Goal: Information Seeking & Learning: Browse casually

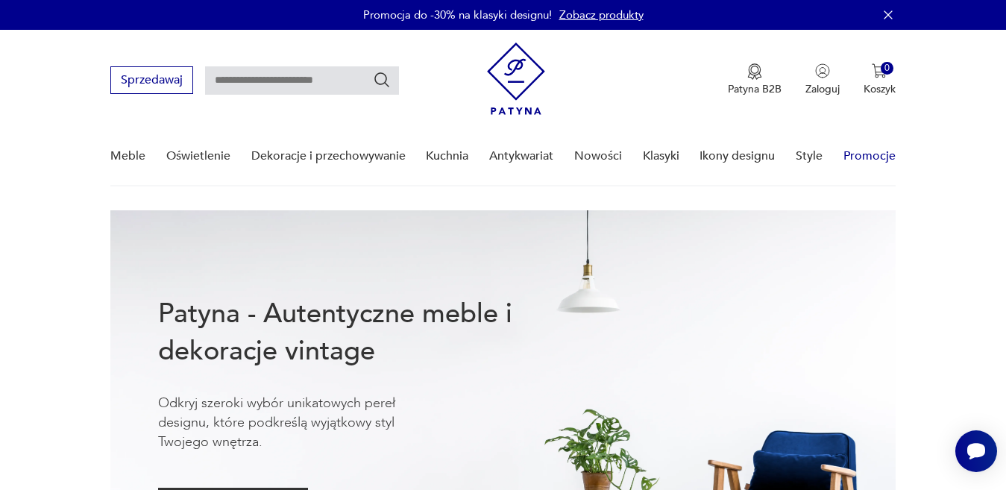
click at [874, 159] on link "Promocje" at bounding box center [870, 156] width 52 height 57
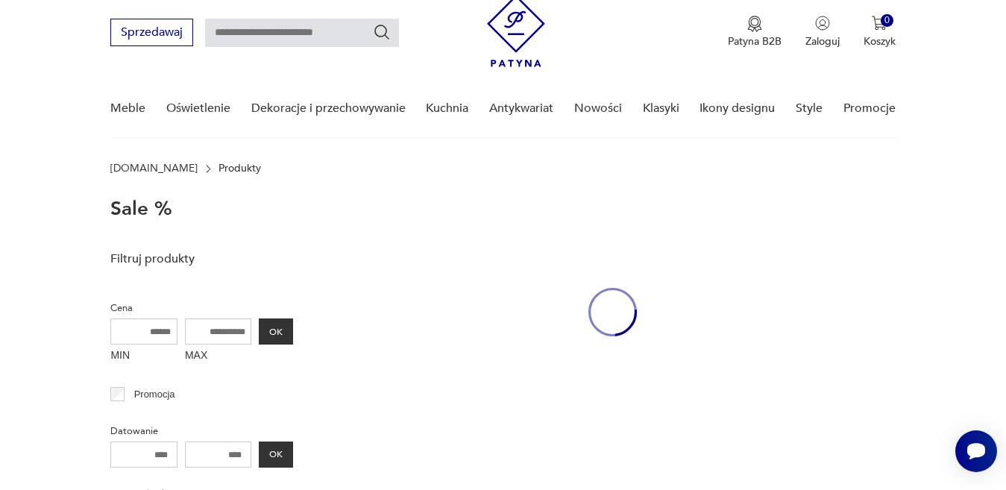
scroll to position [66, 0]
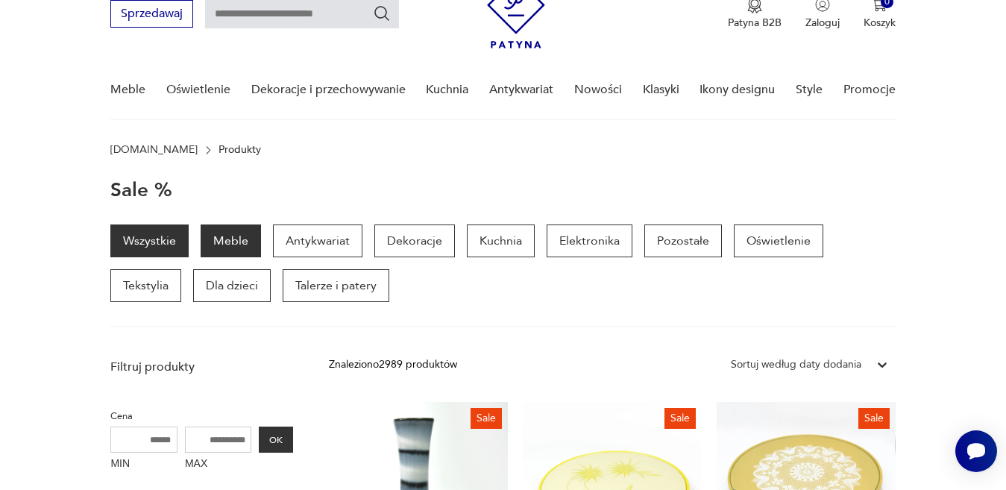
click at [218, 242] on p "Meble" at bounding box center [231, 241] width 60 height 33
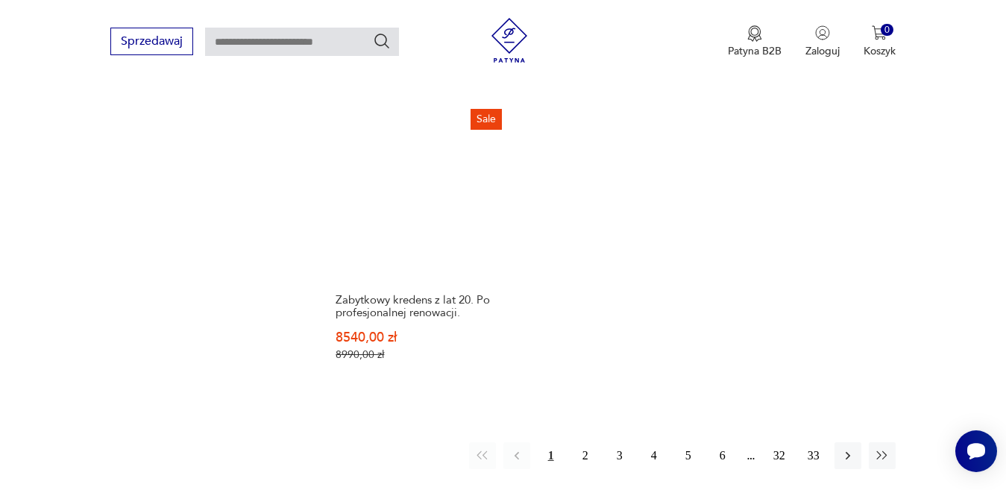
scroll to position [2288, 0]
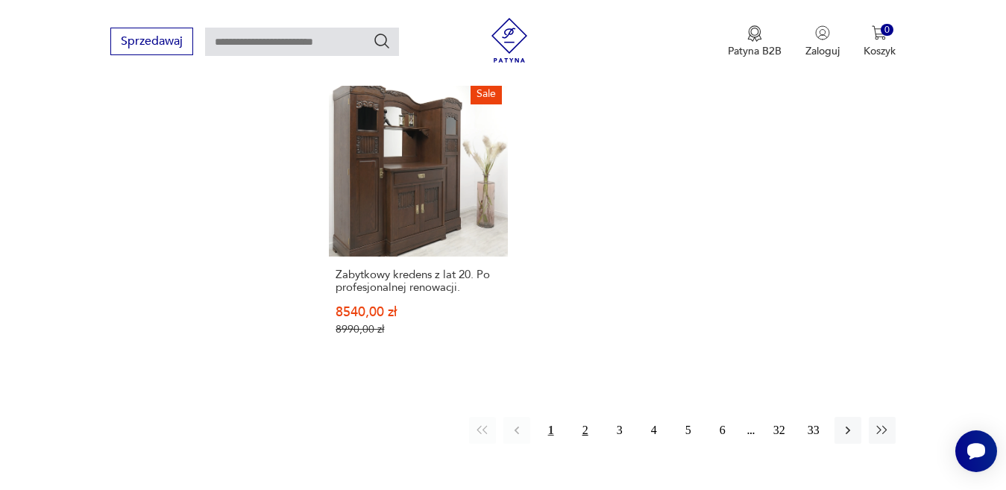
click at [590, 417] on button "2" at bounding box center [585, 430] width 27 height 27
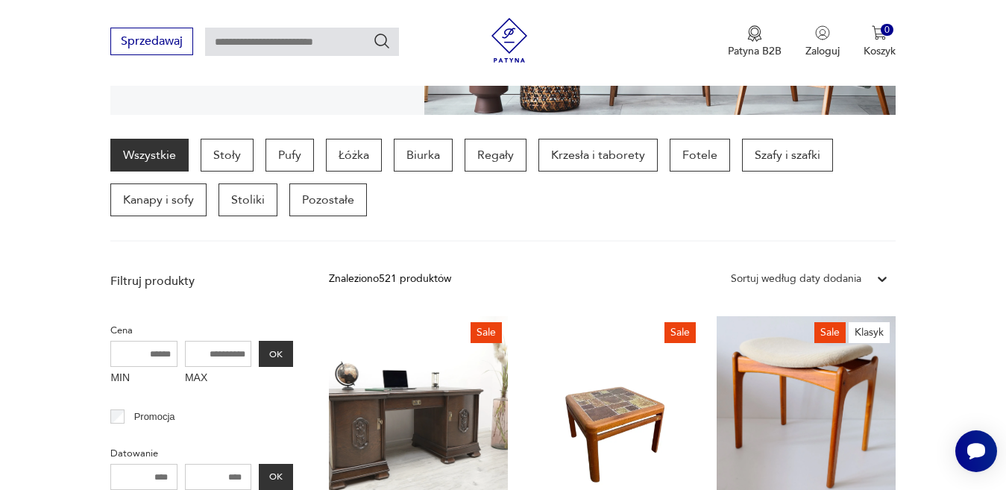
scroll to position [345, 0]
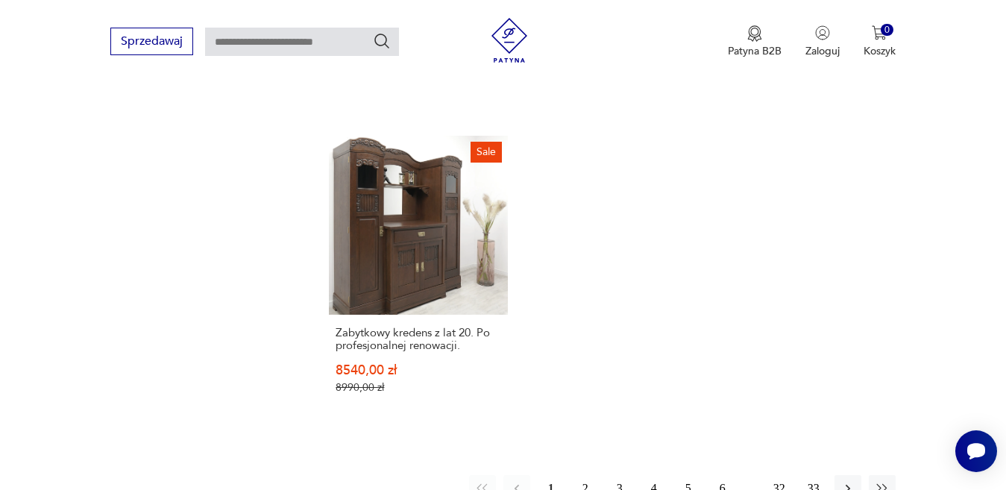
scroll to position [2306, 0]
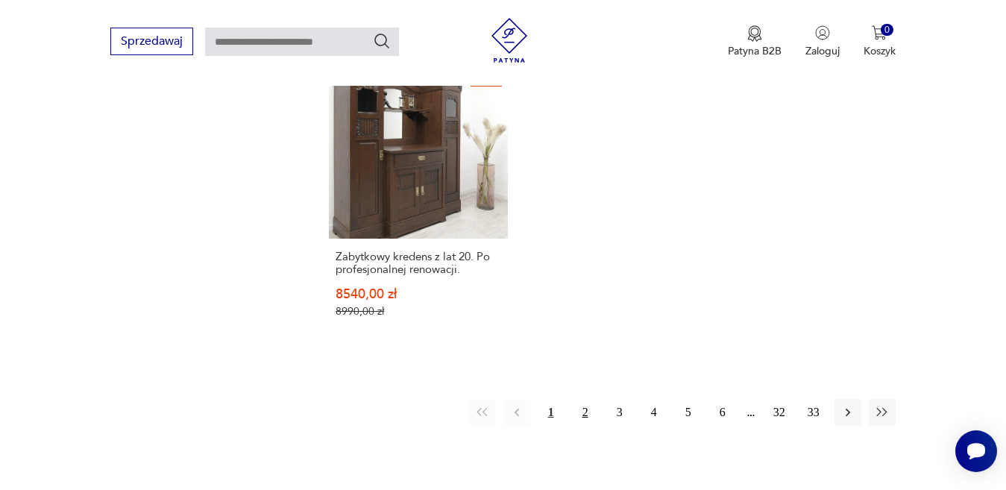
click at [586, 399] on button "2" at bounding box center [585, 412] width 27 height 27
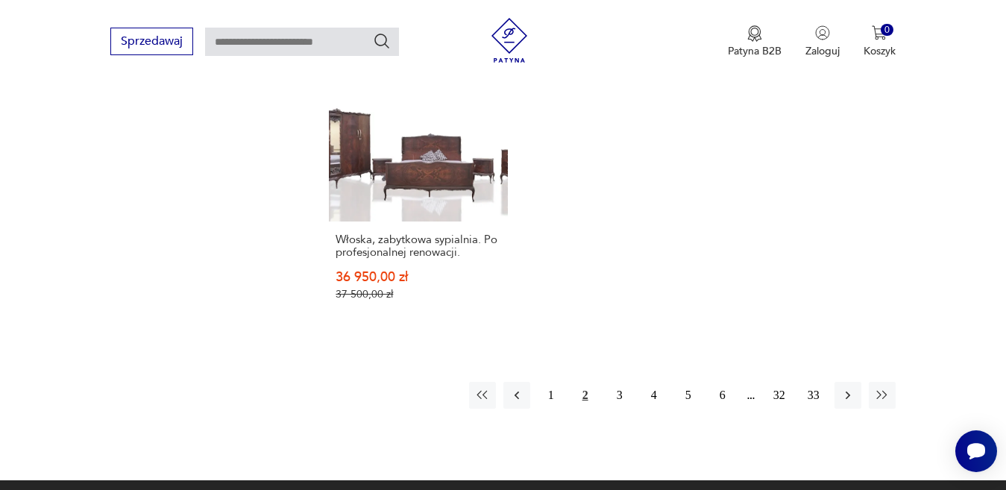
scroll to position [2290, 0]
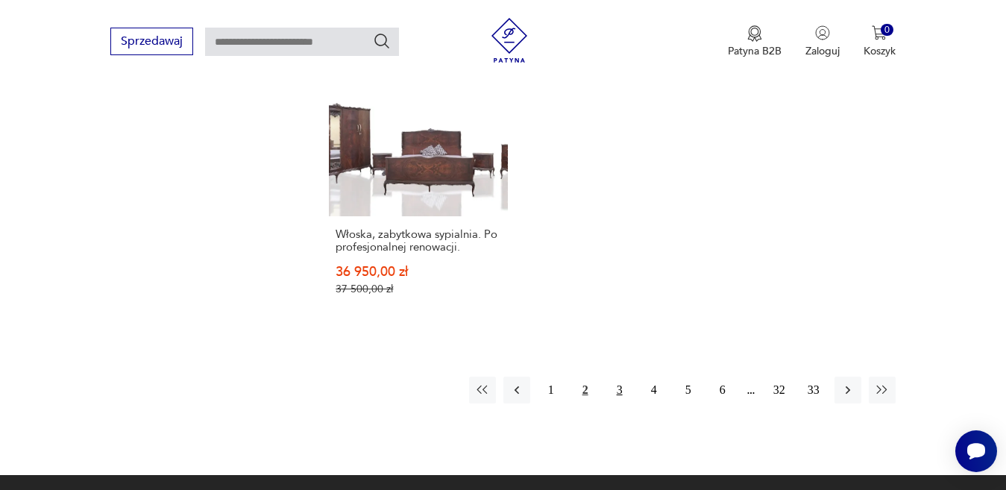
click at [618, 380] on button "3" at bounding box center [620, 390] width 27 height 27
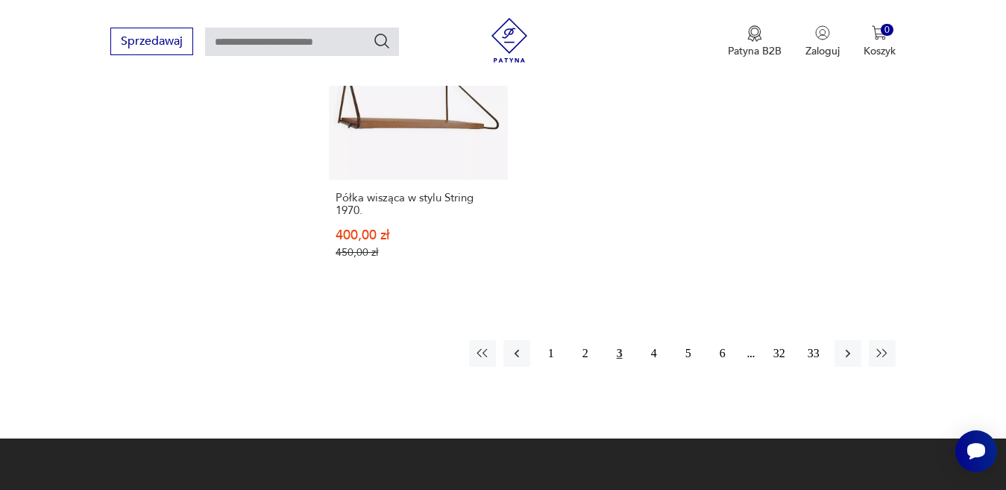
scroll to position [2337, 0]
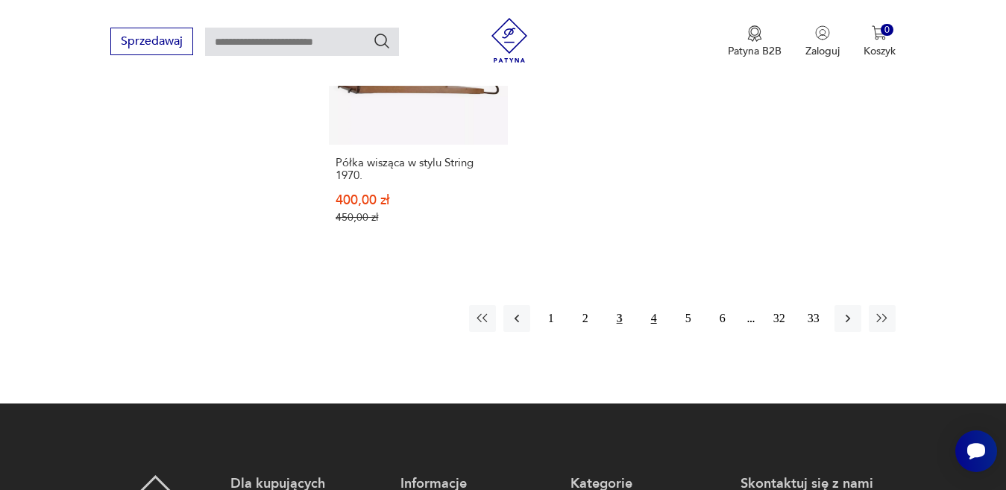
click at [653, 305] on button "4" at bounding box center [654, 318] width 27 height 27
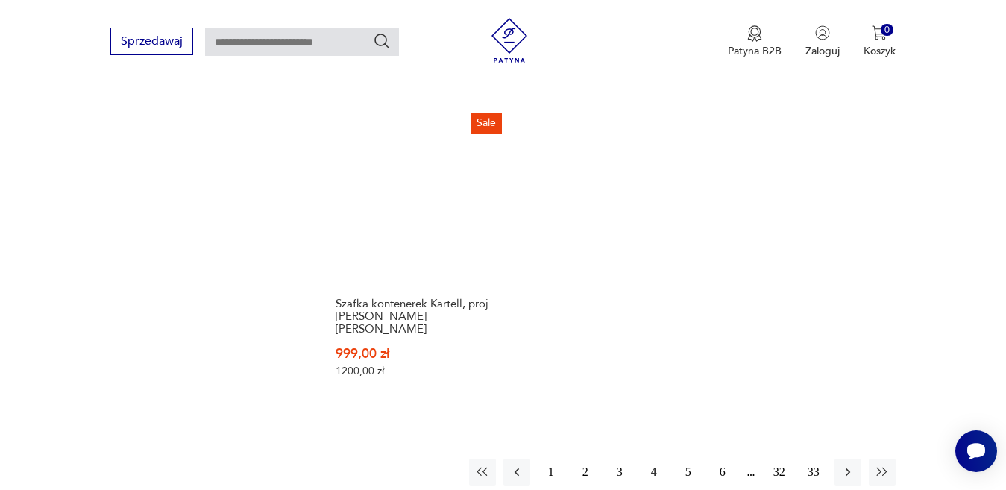
scroll to position [2178, 0]
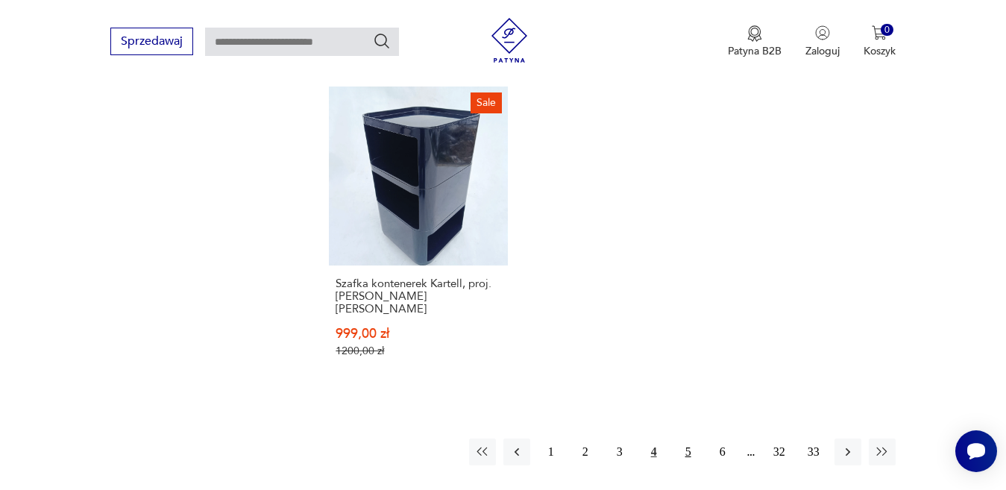
click at [692, 439] on button "5" at bounding box center [688, 452] width 27 height 27
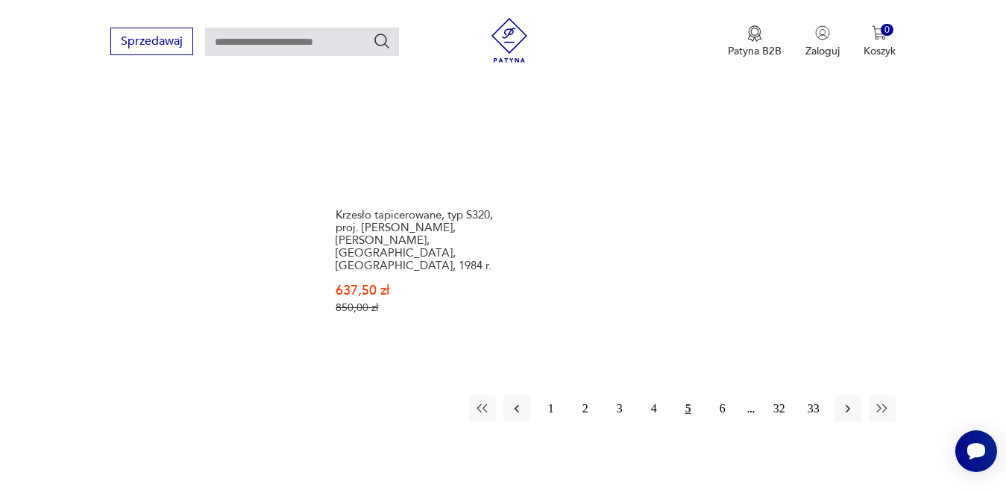
scroll to position [2297, 0]
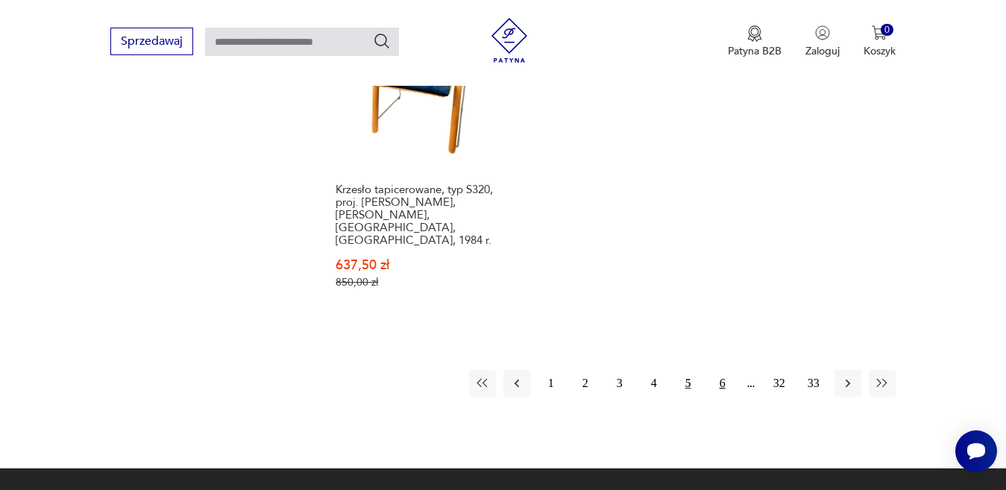
click at [724, 370] on button "6" at bounding box center [722, 383] width 27 height 27
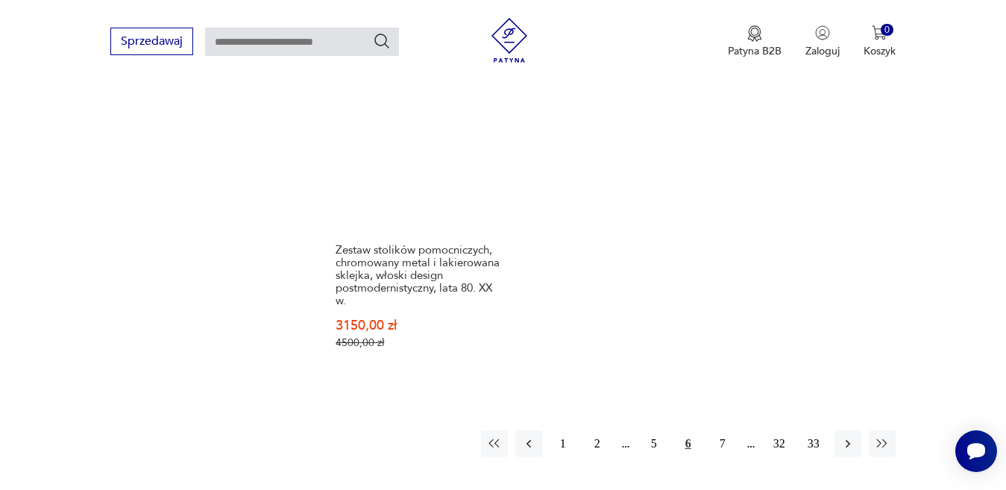
scroll to position [2326, 0]
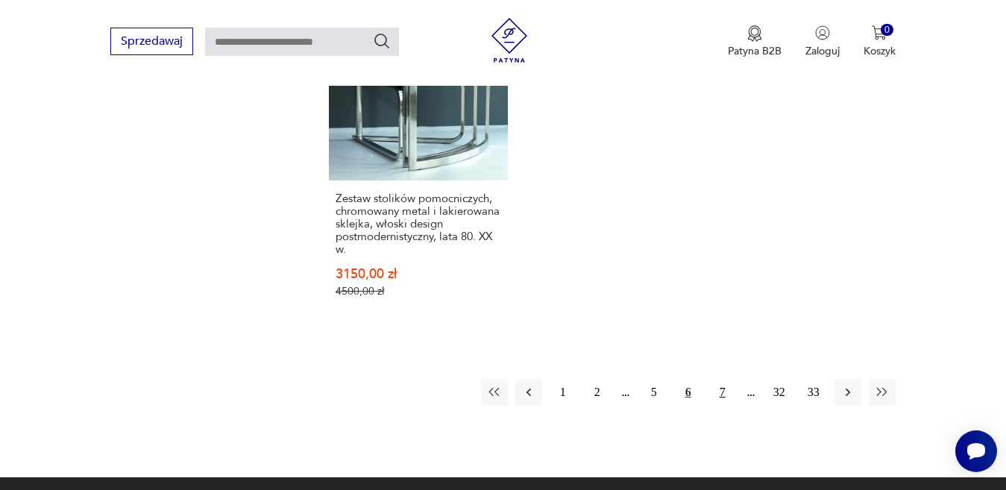
click at [721, 379] on button "7" at bounding box center [722, 392] width 27 height 27
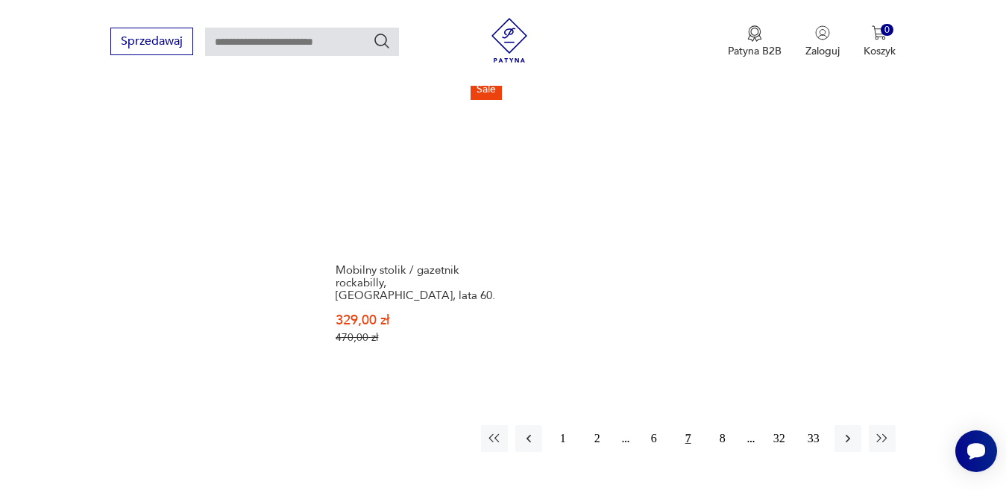
scroll to position [2208, 0]
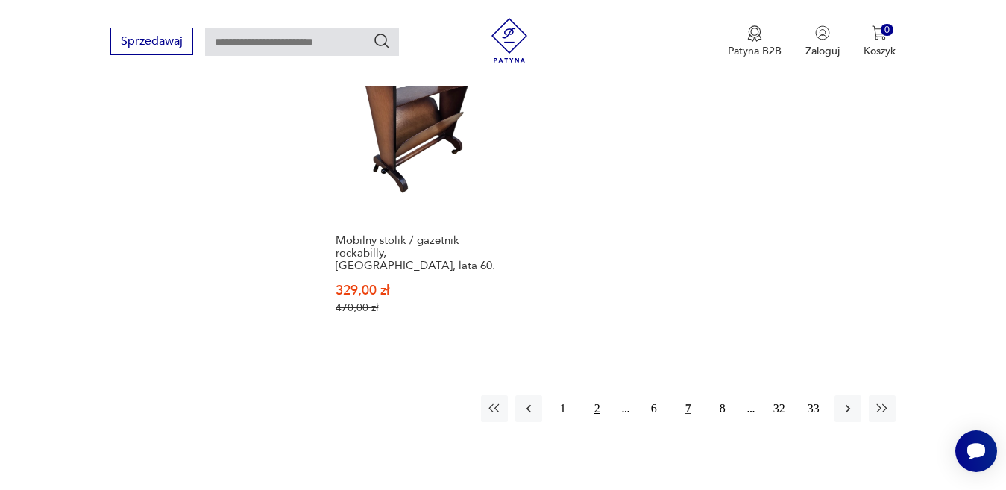
click at [595, 395] on button "2" at bounding box center [597, 408] width 27 height 27
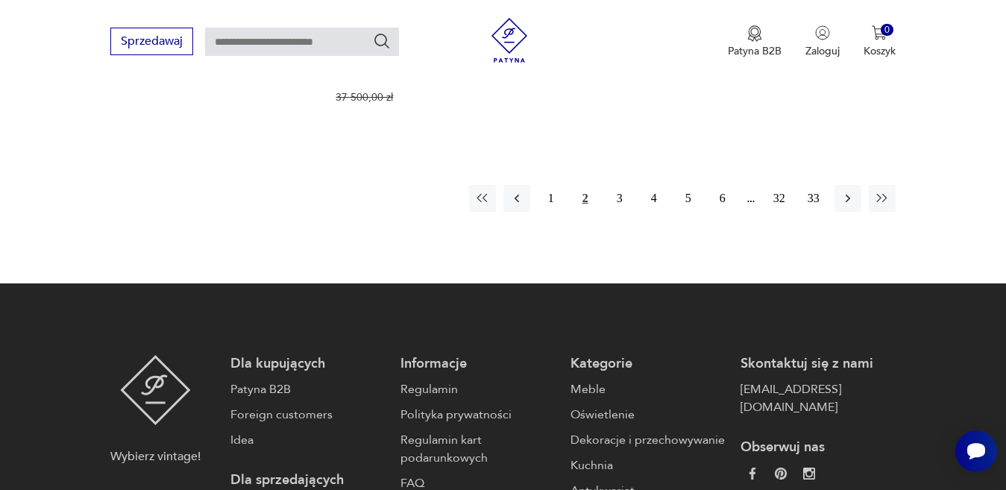
scroll to position [2497, 0]
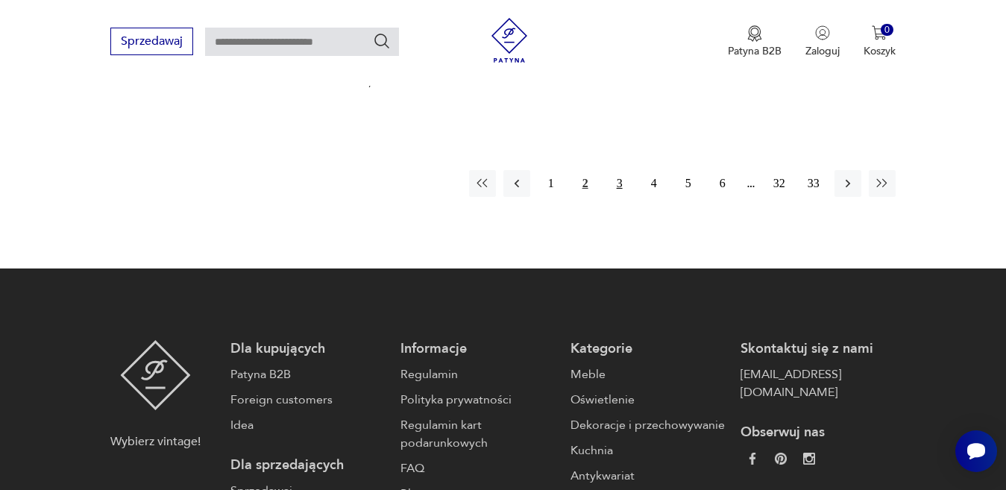
click at [613, 170] on button "3" at bounding box center [620, 183] width 27 height 27
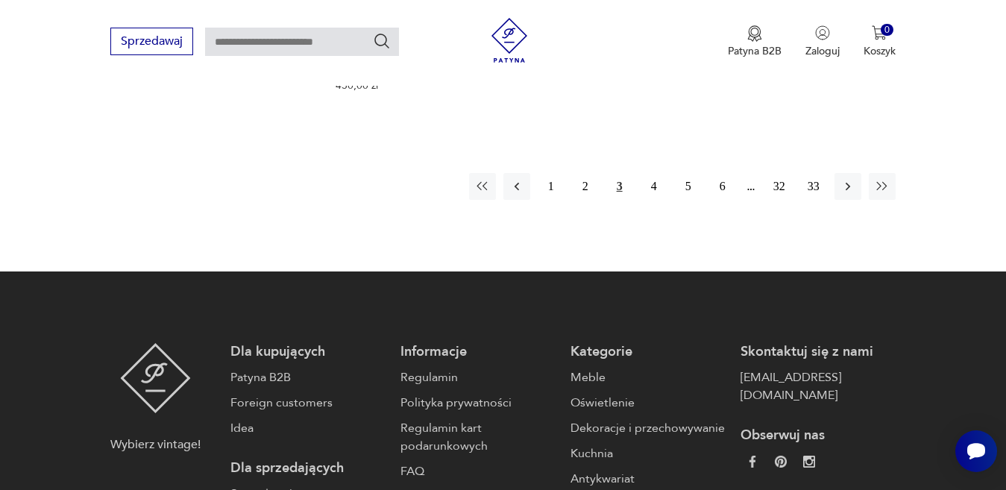
scroll to position [2479, 0]
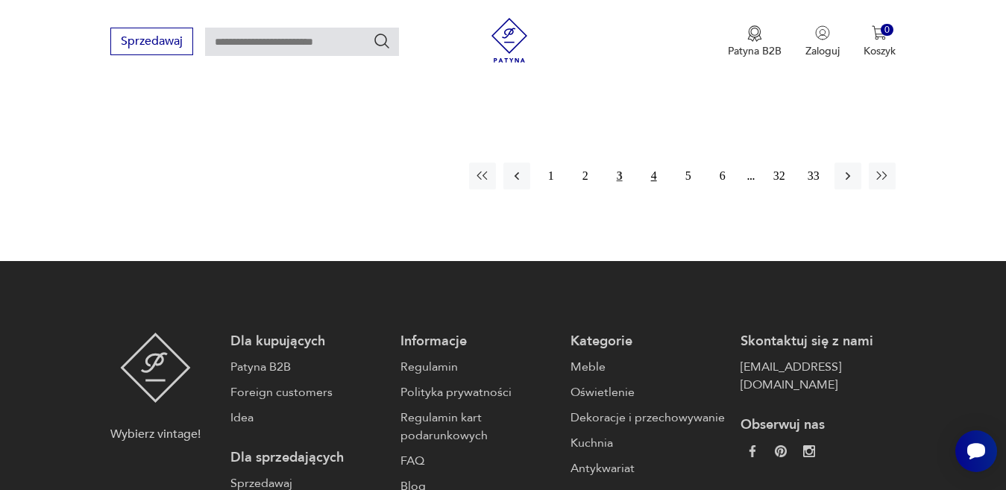
click at [654, 163] on button "4" at bounding box center [654, 176] width 27 height 27
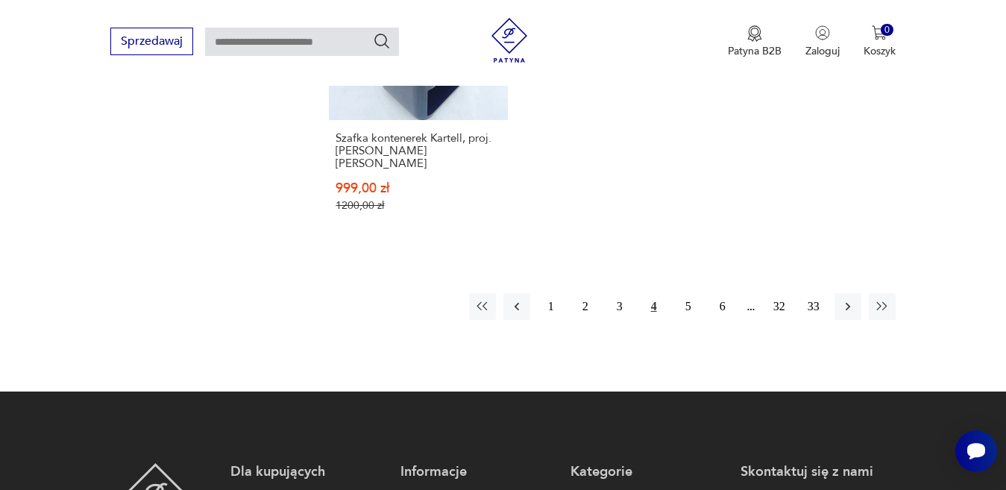
scroll to position [2359, 0]
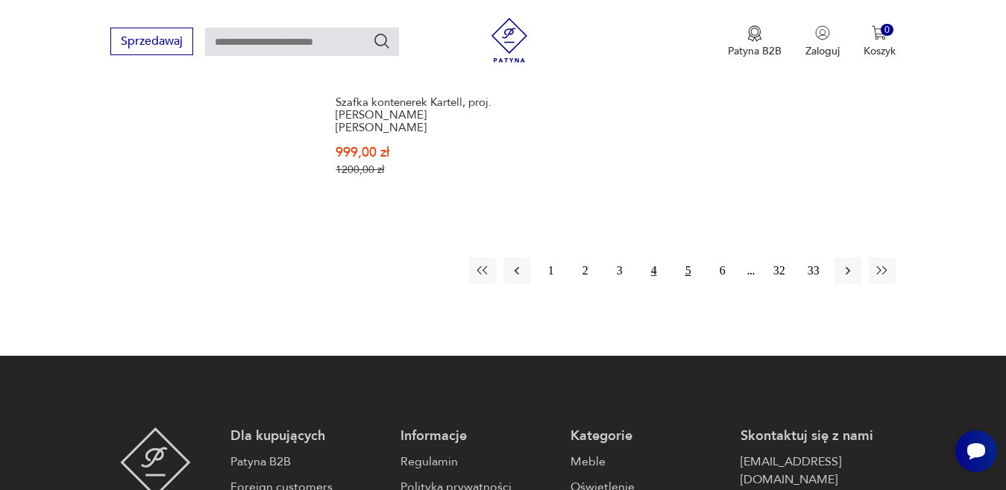
click at [692, 260] on button "5" at bounding box center [688, 270] width 27 height 27
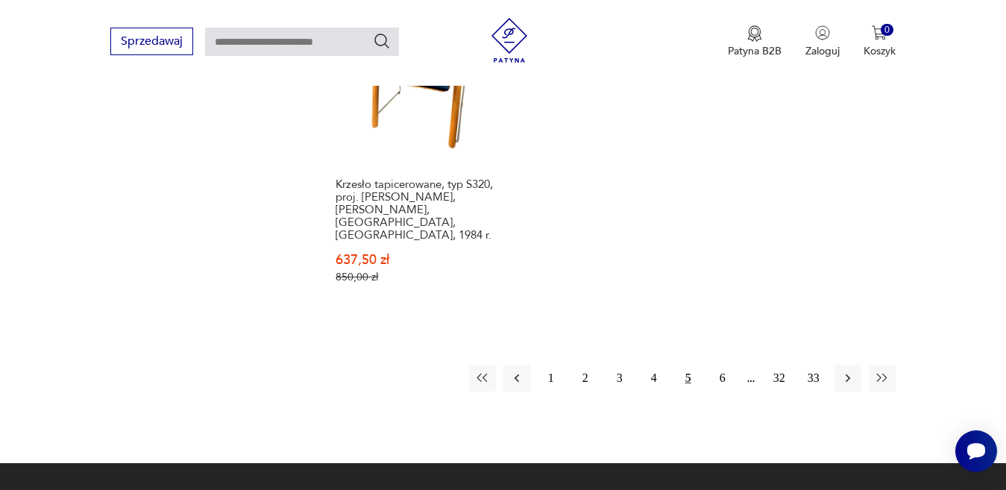
scroll to position [2388, 0]
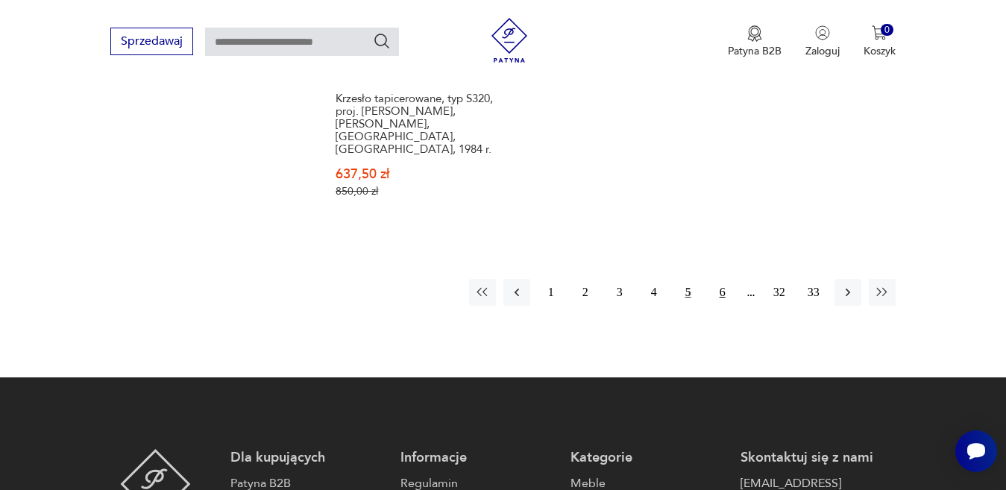
click at [719, 279] on button "6" at bounding box center [722, 292] width 27 height 27
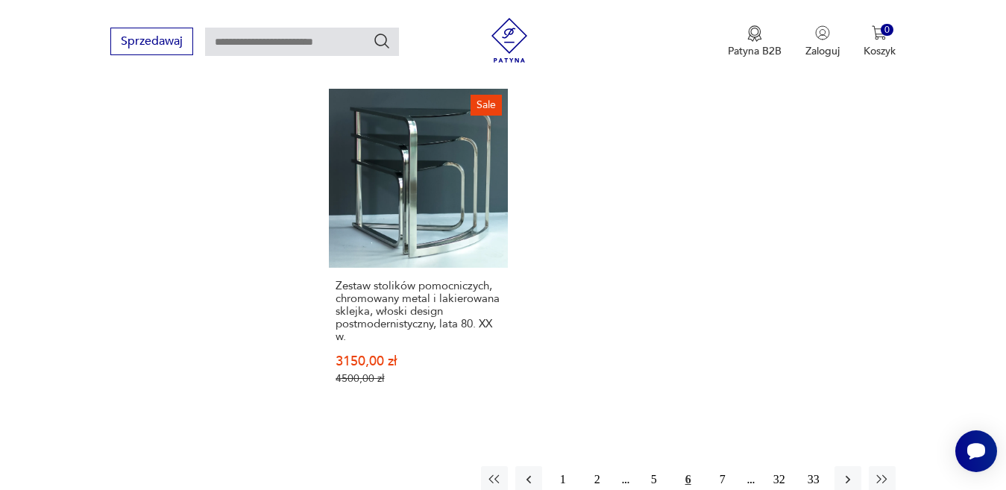
scroll to position [2285, 0]
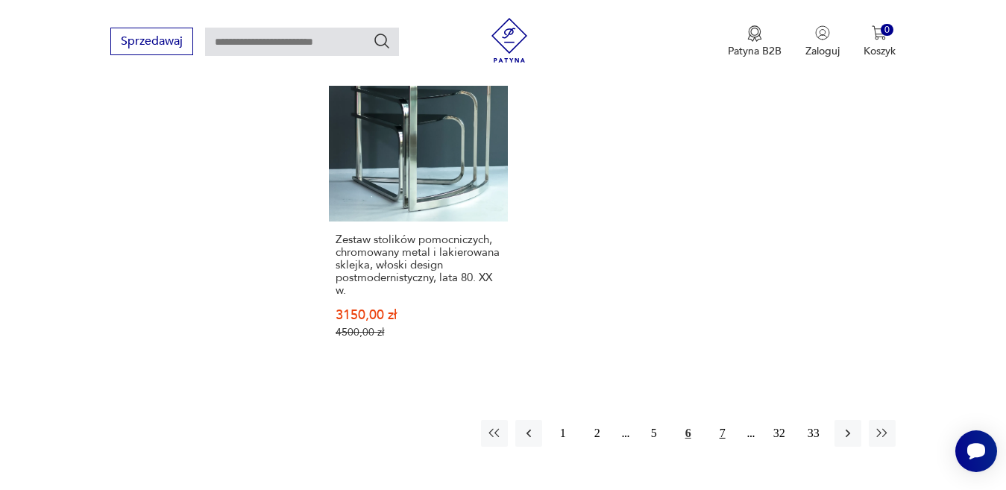
click at [727, 420] on button "7" at bounding box center [722, 433] width 27 height 27
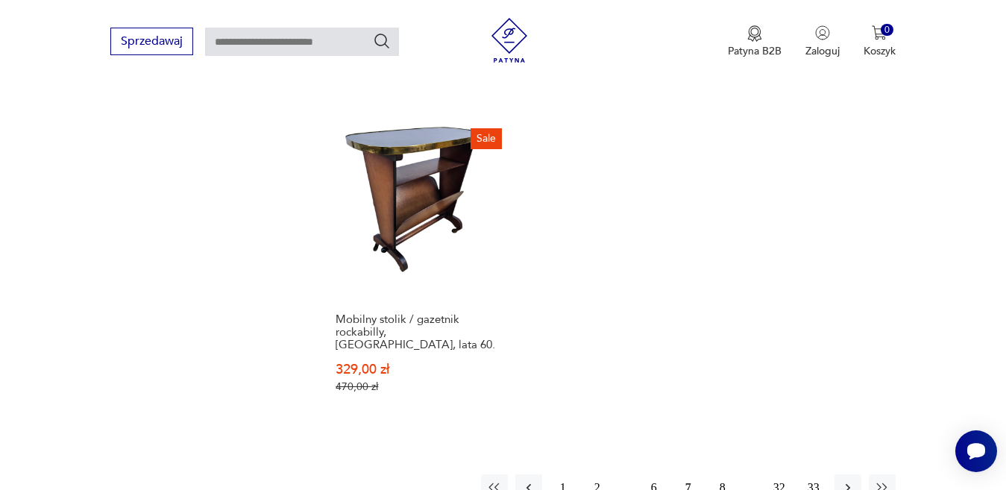
scroll to position [2134, 0]
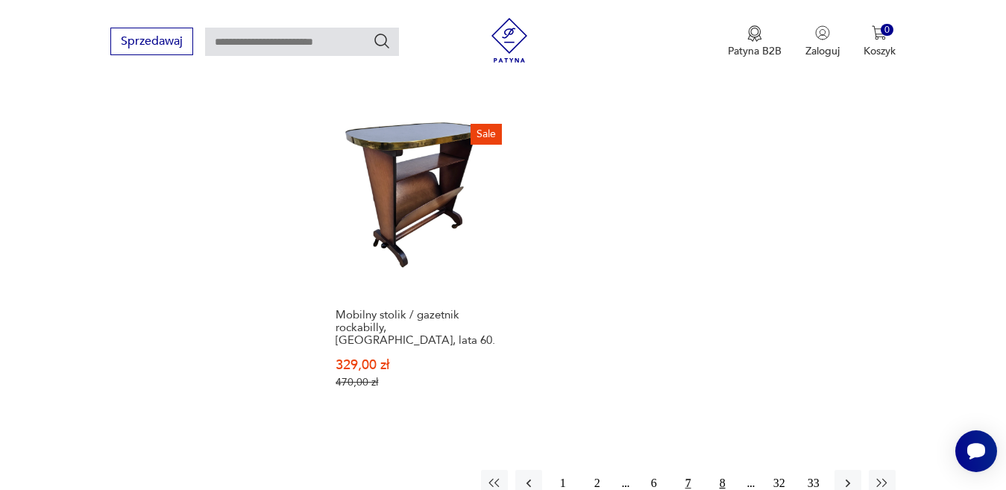
click at [723, 470] on button "8" at bounding box center [722, 483] width 27 height 27
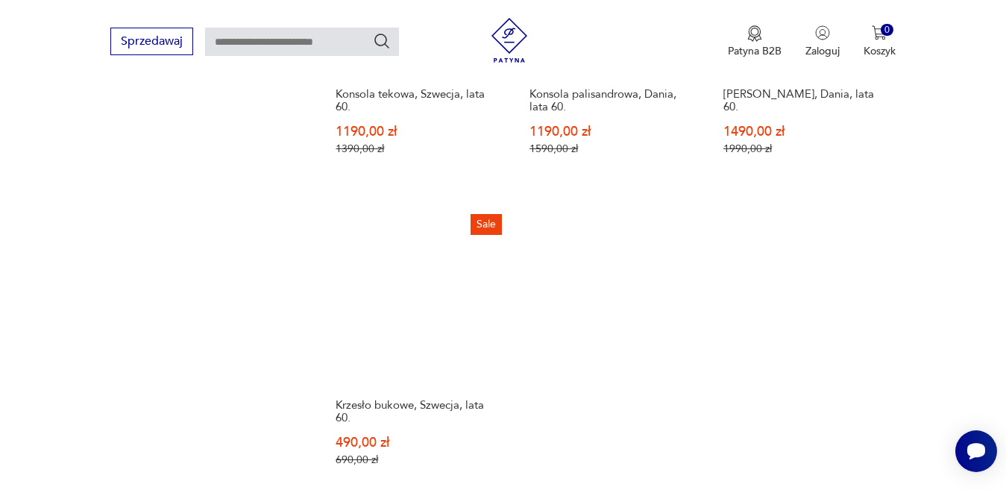
scroll to position [2230, 0]
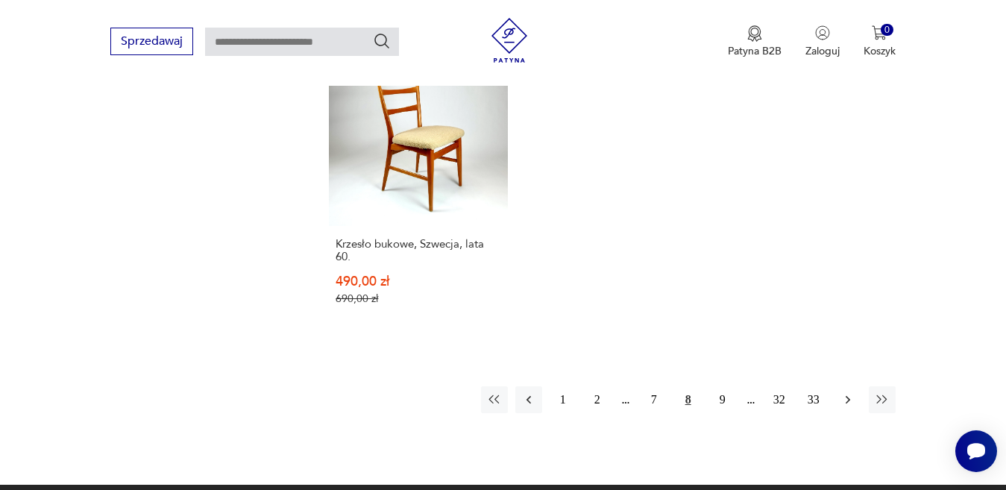
click at [837, 386] on button "button" at bounding box center [848, 399] width 27 height 27
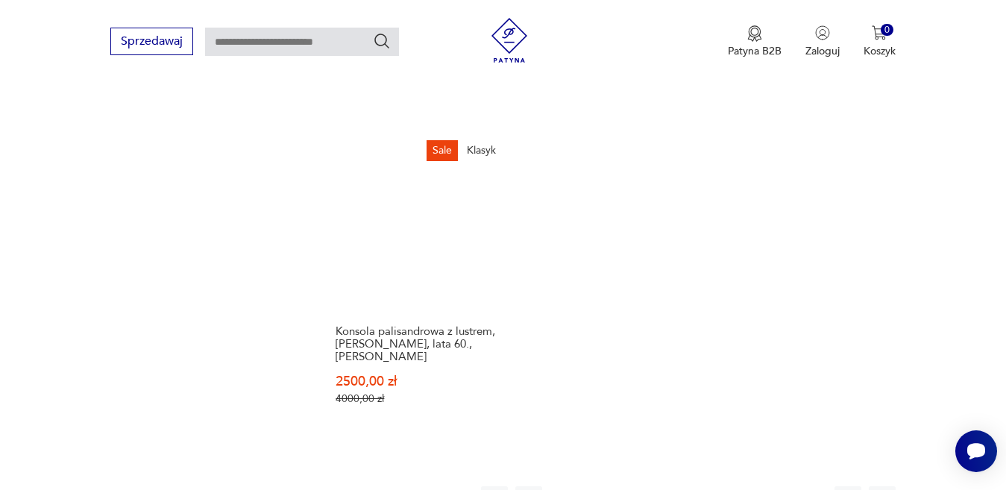
scroll to position [2217, 0]
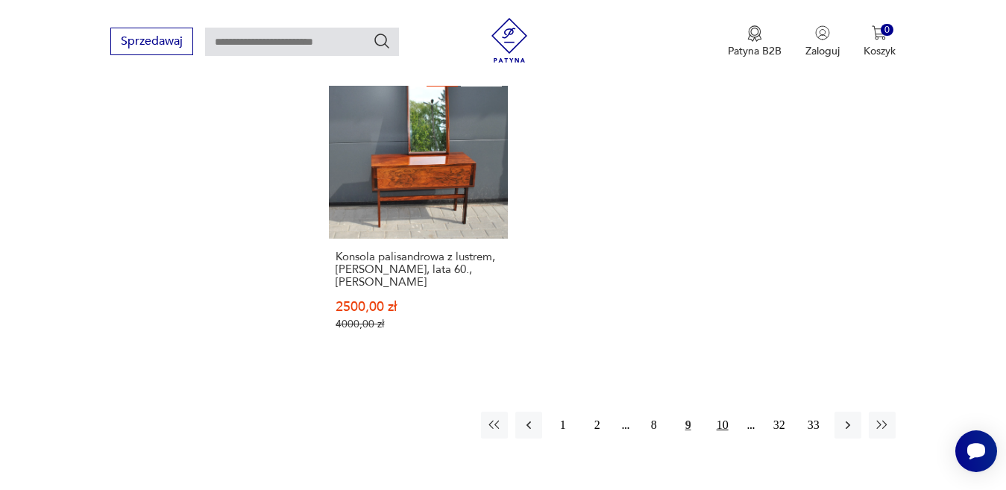
click at [724, 412] on button "10" at bounding box center [722, 425] width 27 height 27
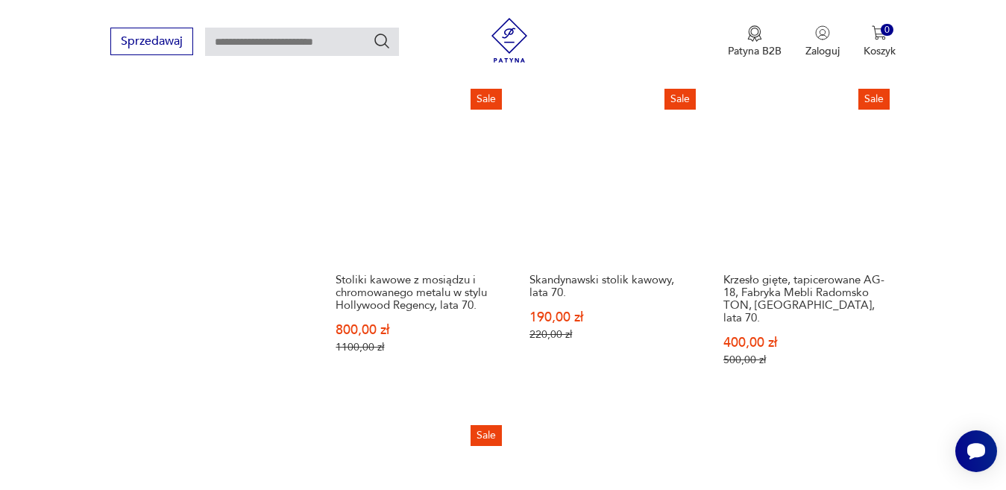
scroll to position [2213, 0]
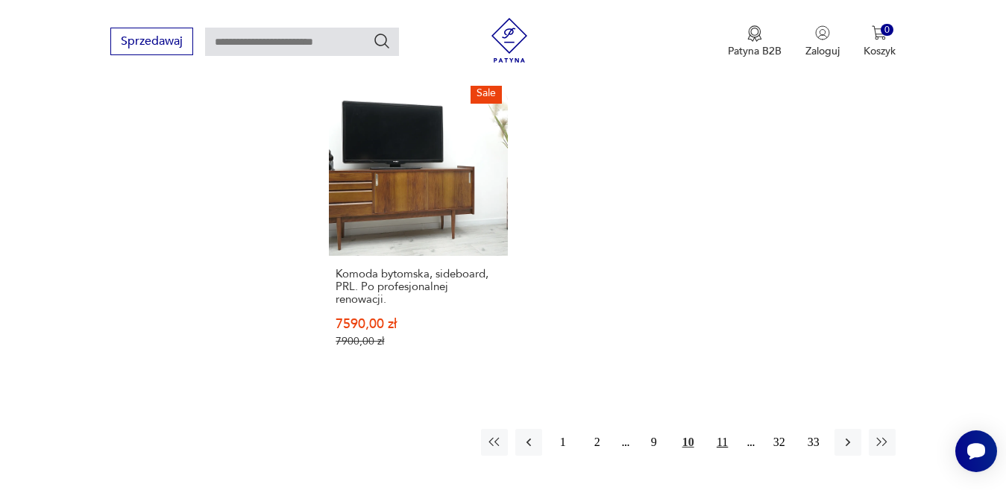
click at [722, 429] on button "11" at bounding box center [722, 442] width 27 height 27
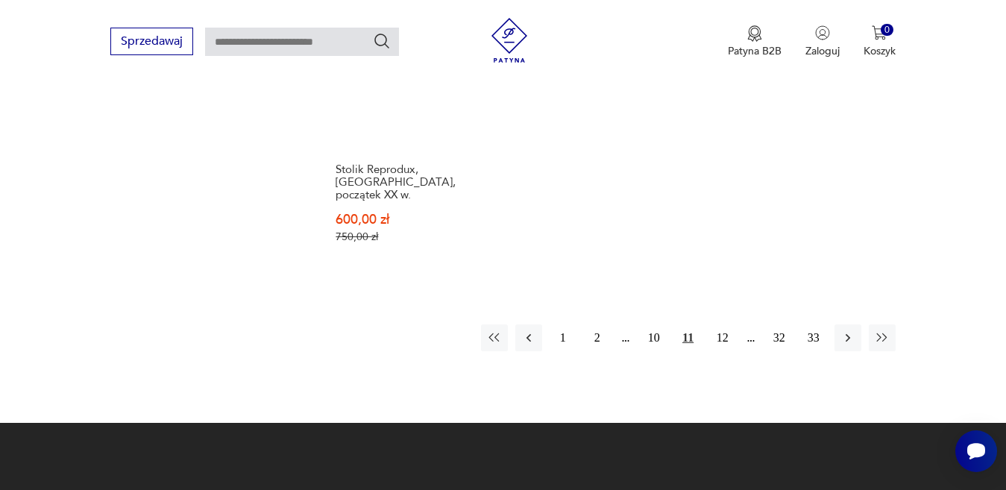
scroll to position [2383, 0]
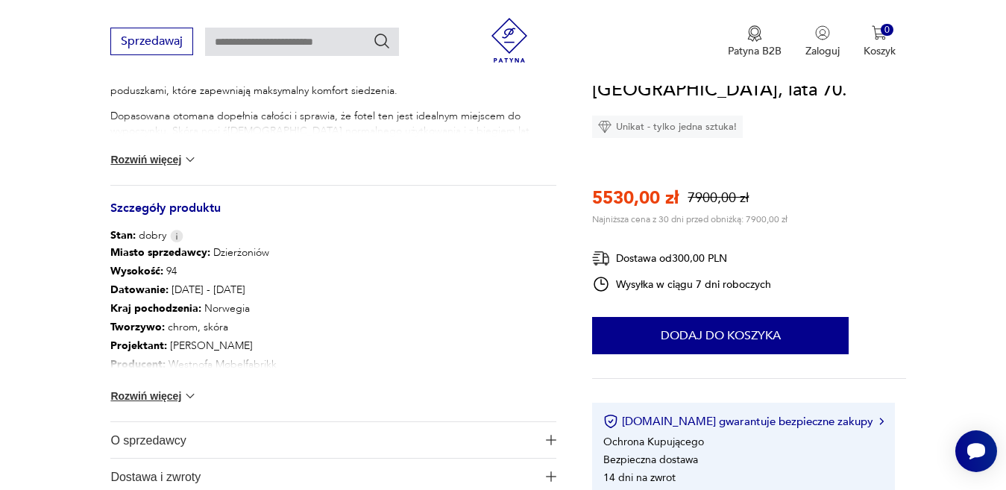
scroll to position [777, 0]
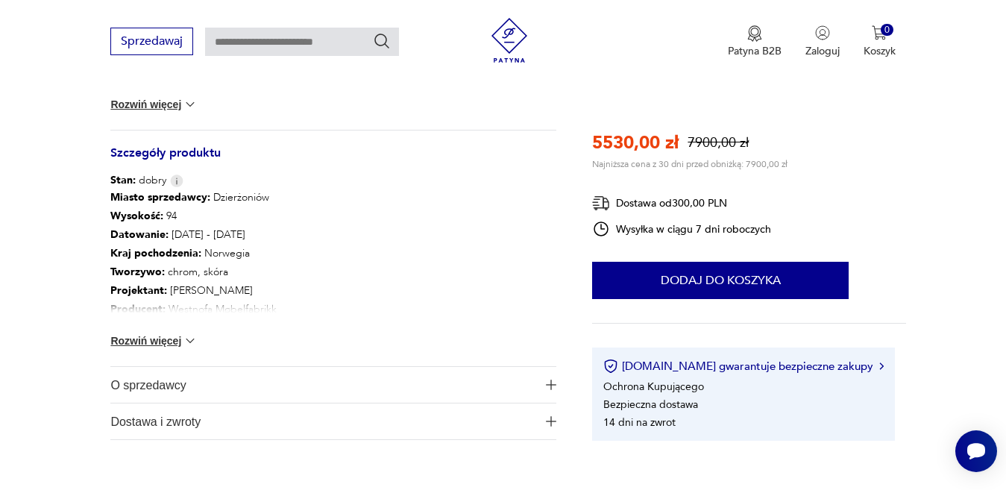
click at [554, 380] on img "button" at bounding box center [551, 385] width 10 height 10
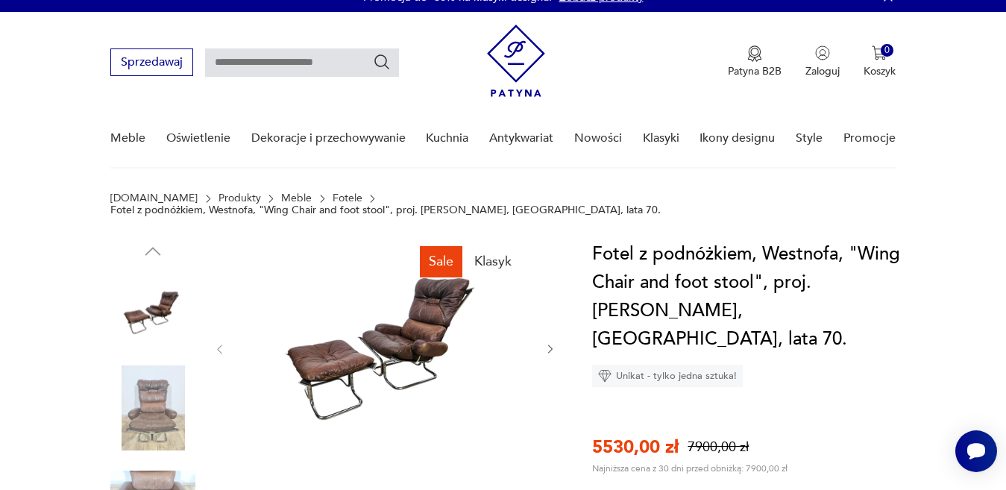
scroll to position [39, 0]
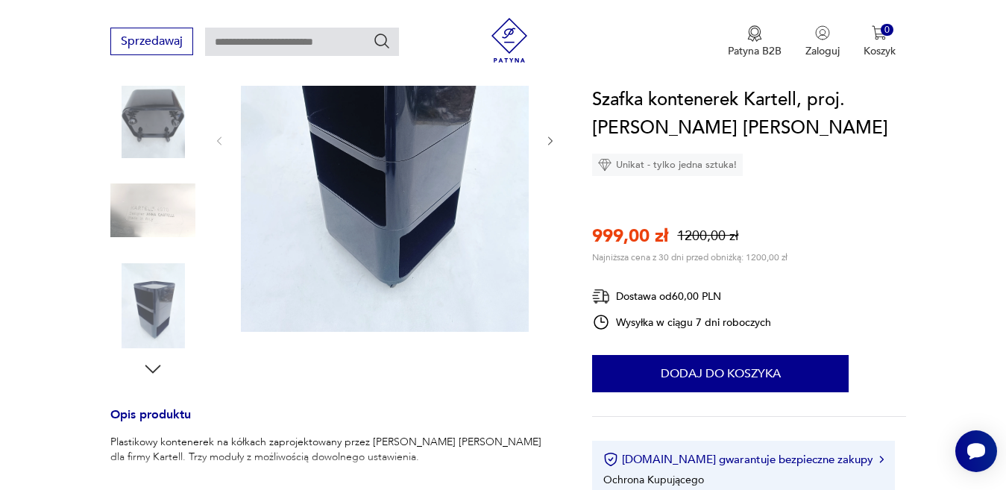
scroll to position [149, 0]
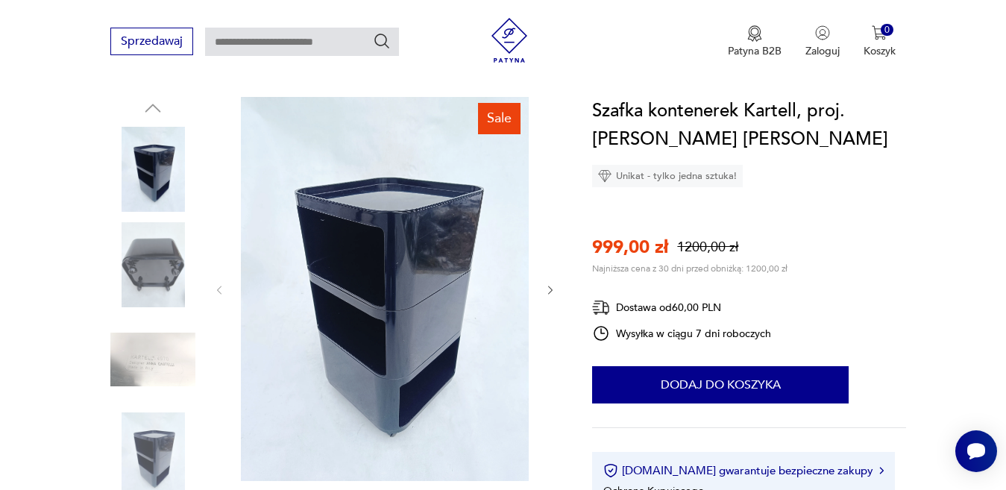
click at [163, 277] on img at bounding box center [152, 264] width 85 height 85
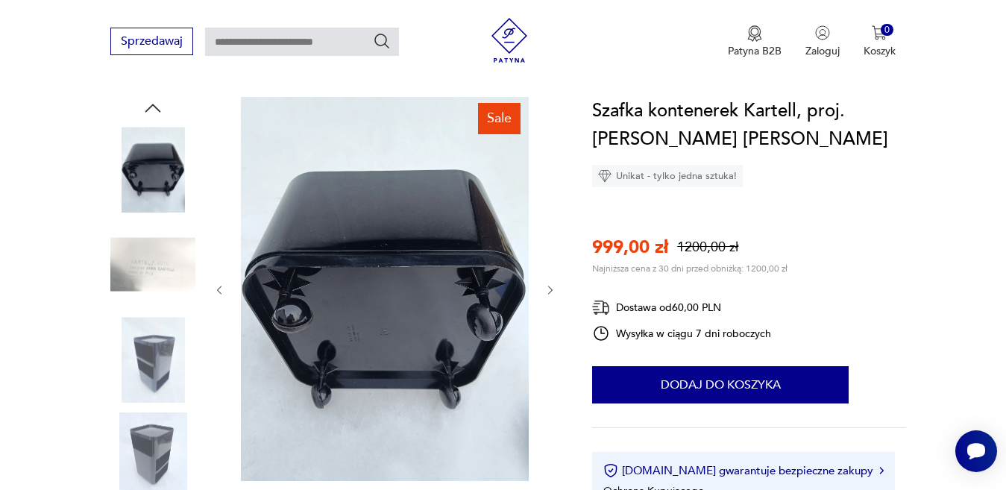
click at [554, 286] on icon "button" at bounding box center [551, 290] width 13 height 13
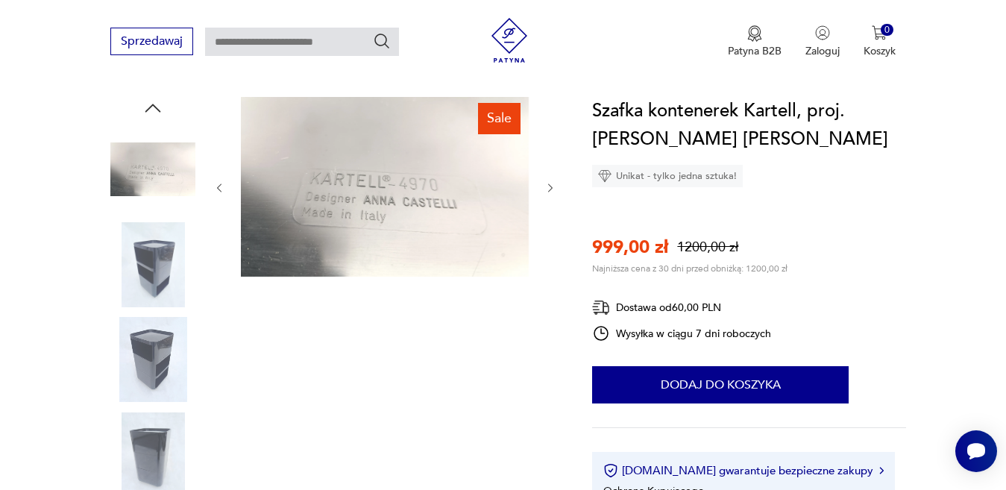
click at [554, 182] on icon "button" at bounding box center [551, 188] width 13 height 13
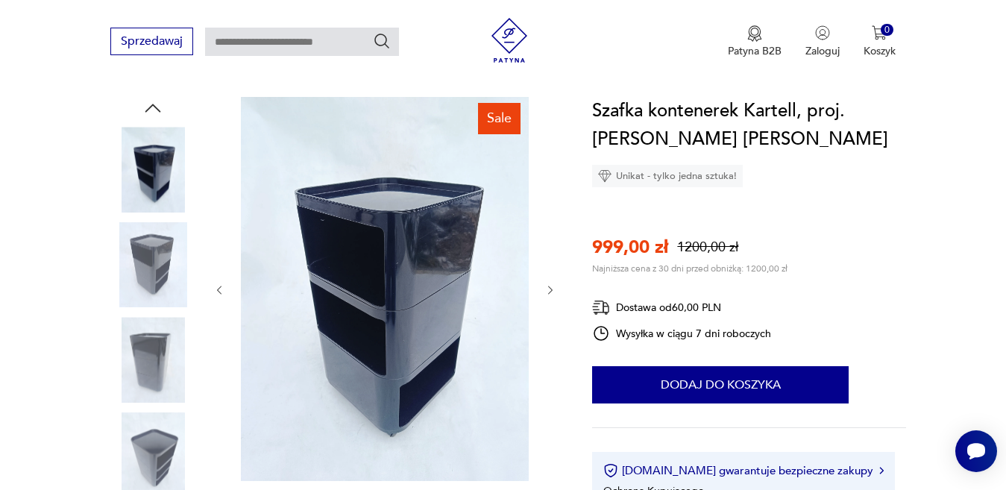
click at [217, 295] on icon "button" at bounding box center [219, 290] width 13 height 13
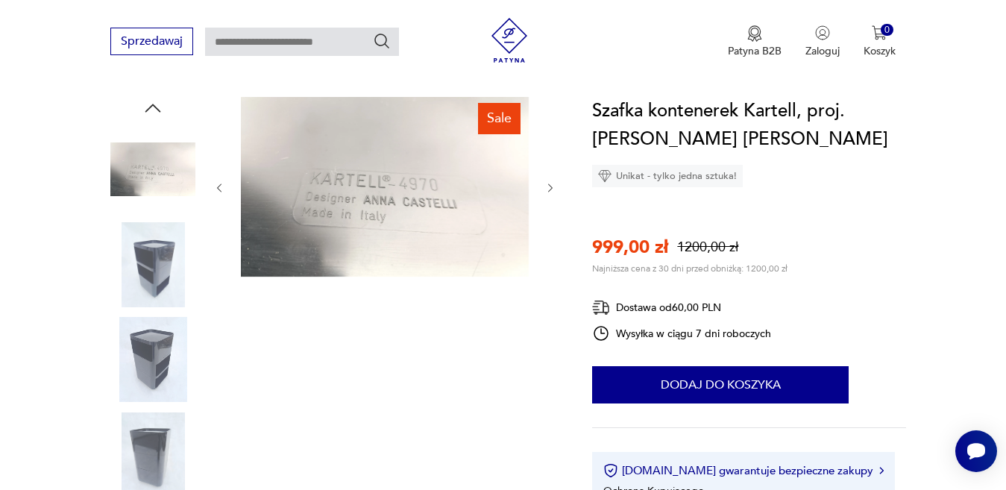
click at [549, 184] on icon "button" at bounding box center [550, 188] width 4 height 9
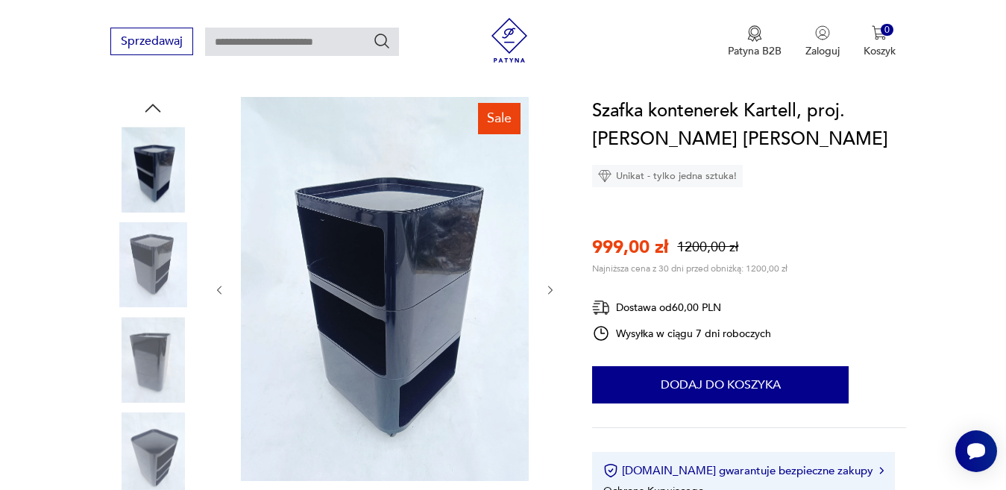
click at [548, 289] on icon "button" at bounding box center [551, 290] width 13 height 13
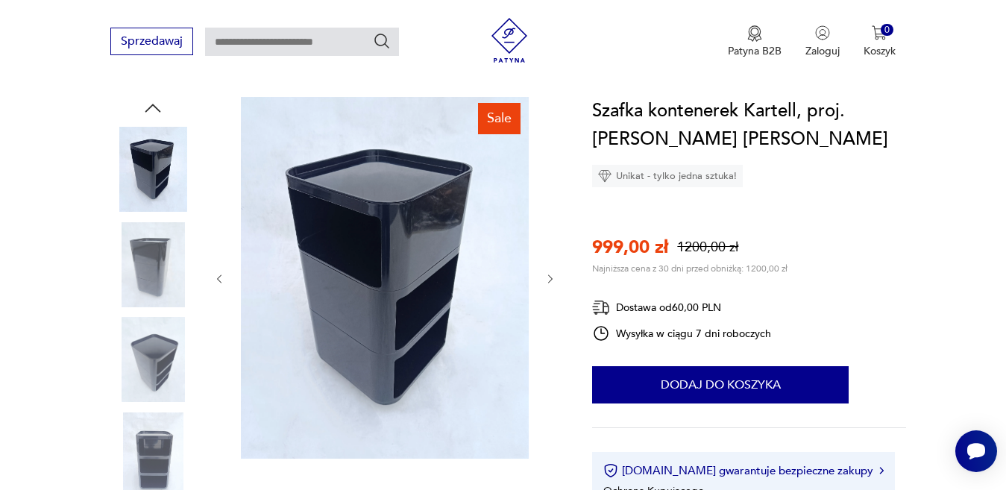
click at [551, 277] on icon "button" at bounding box center [550, 279] width 4 height 9
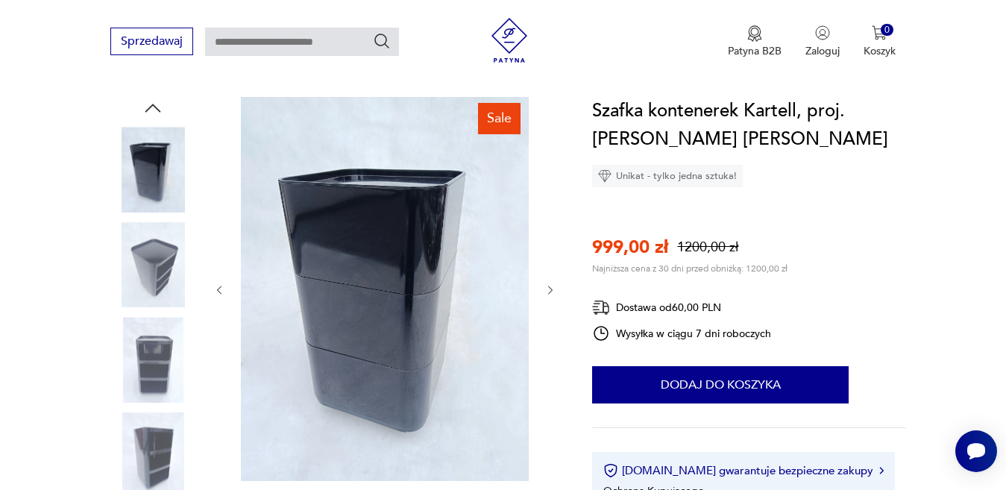
click at [550, 276] on div at bounding box center [384, 290] width 343 height 386
click at [547, 284] on icon "button" at bounding box center [551, 290] width 13 height 13
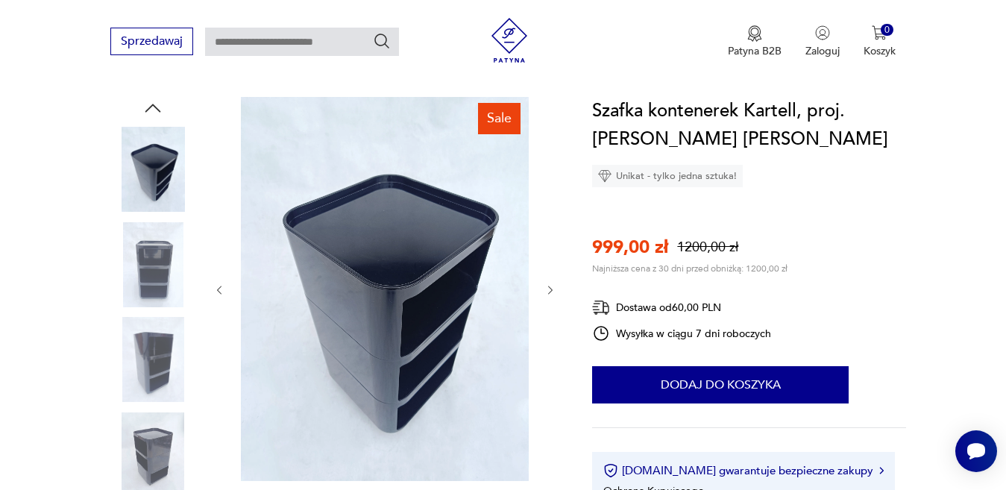
click at [554, 286] on icon "button" at bounding box center [551, 290] width 13 height 13
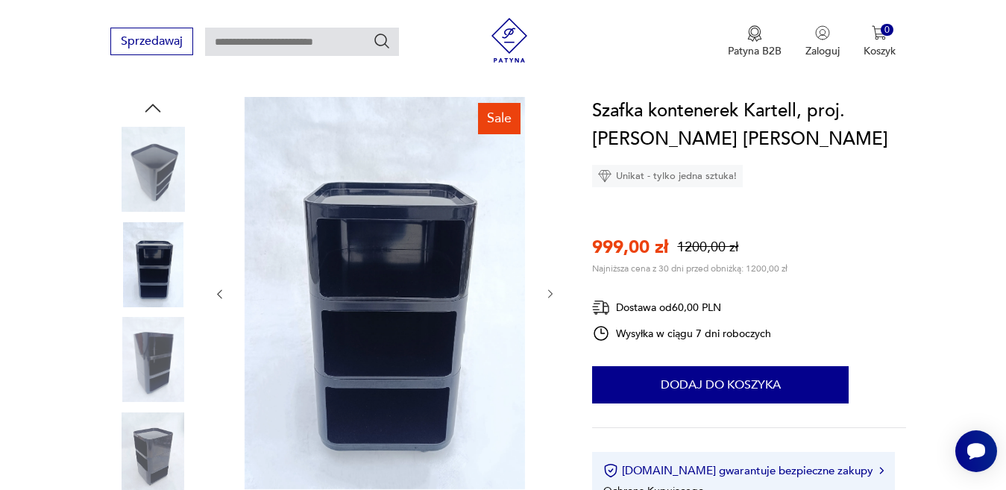
click at [554, 287] on button "button" at bounding box center [551, 294] width 13 height 15
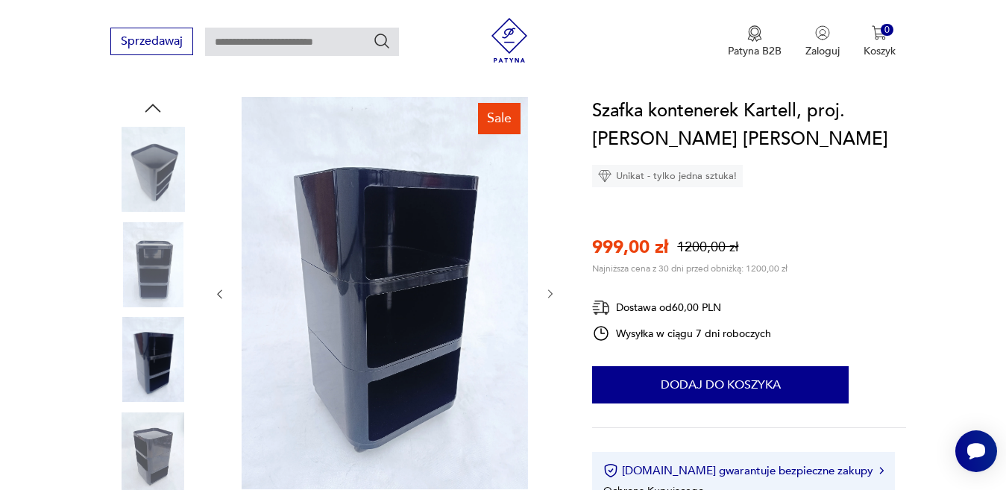
click at [551, 296] on icon "button" at bounding box center [551, 294] width 13 height 13
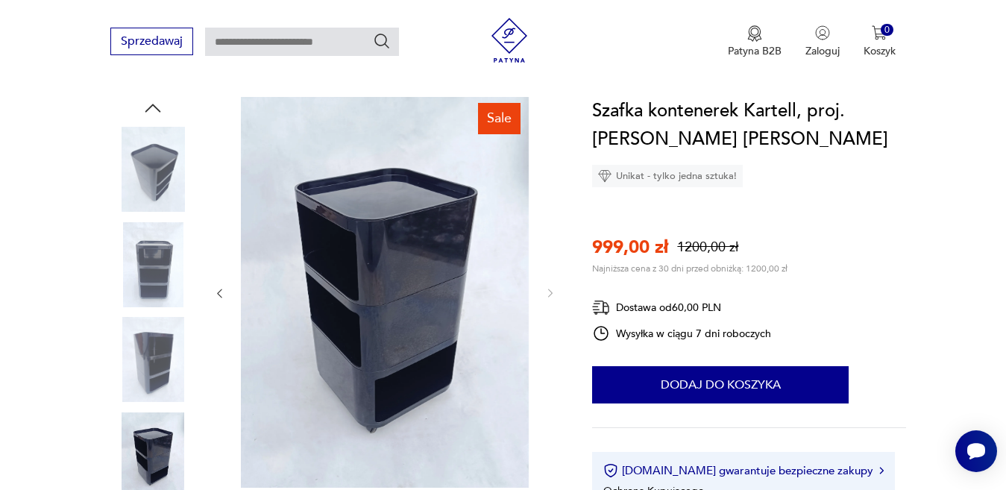
click at [550, 292] on icon "button" at bounding box center [551, 293] width 13 height 13
click at [554, 291] on icon "button" at bounding box center [551, 293] width 13 height 13
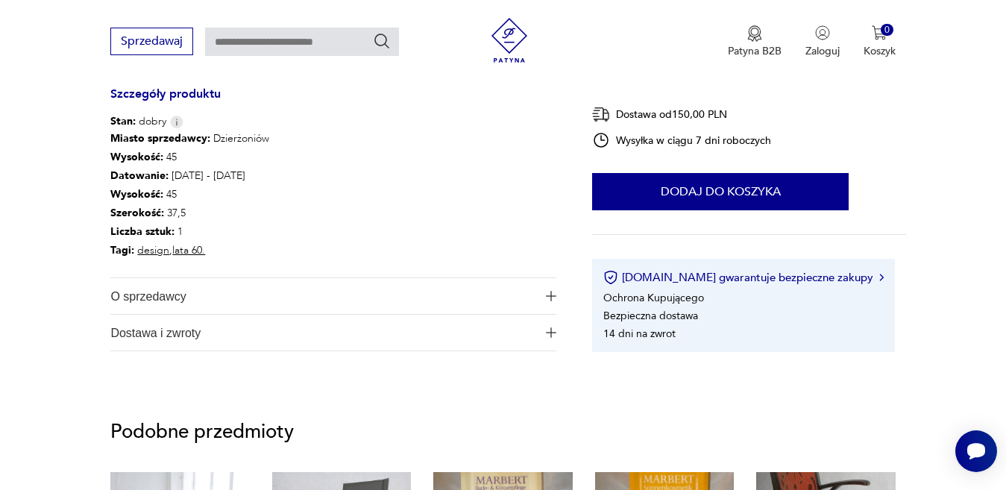
scroll to position [730, 0]
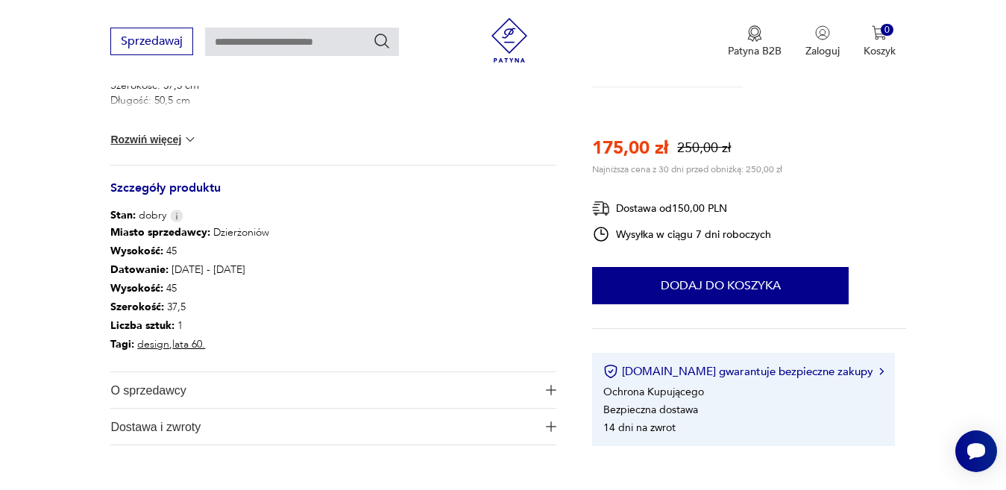
click at [552, 386] on img "button" at bounding box center [551, 390] width 10 height 10
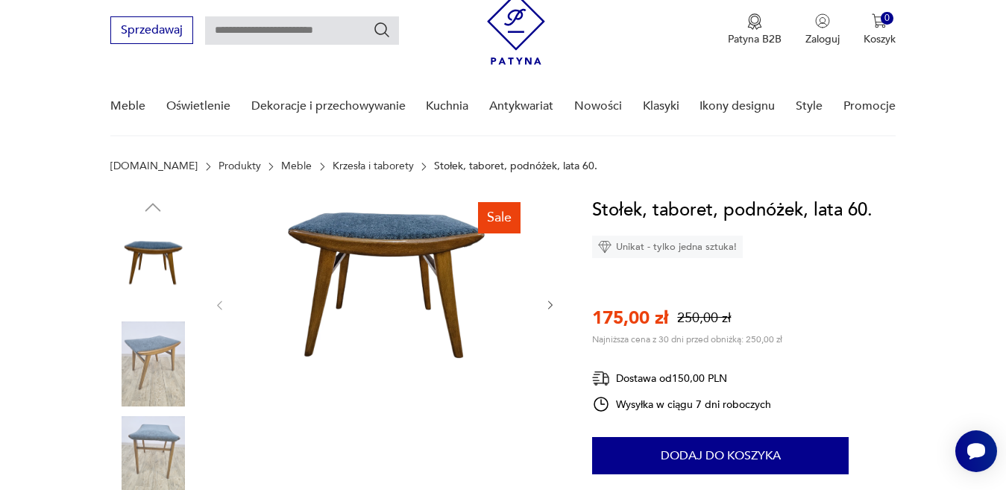
scroll to position [40, 0]
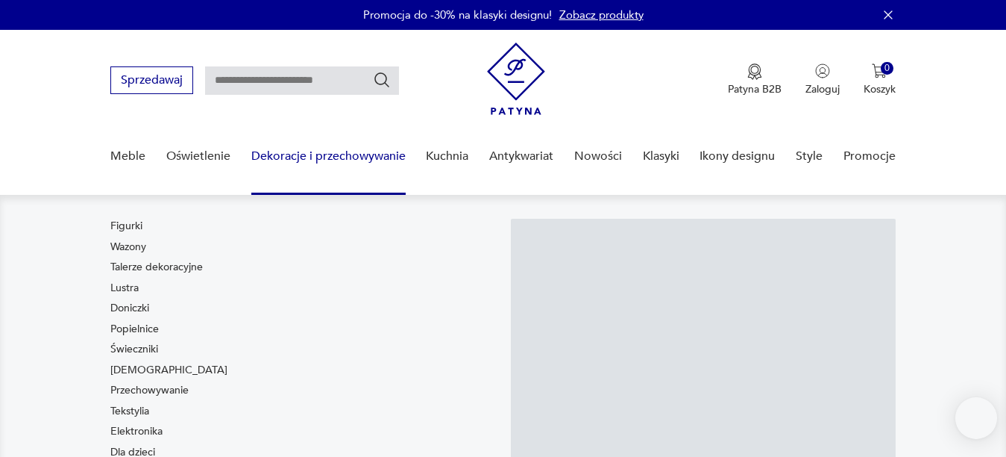
click at [310, 151] on link "Dekoracje i przechowywanie" at bounding box center [328, 156] width 154 height 57
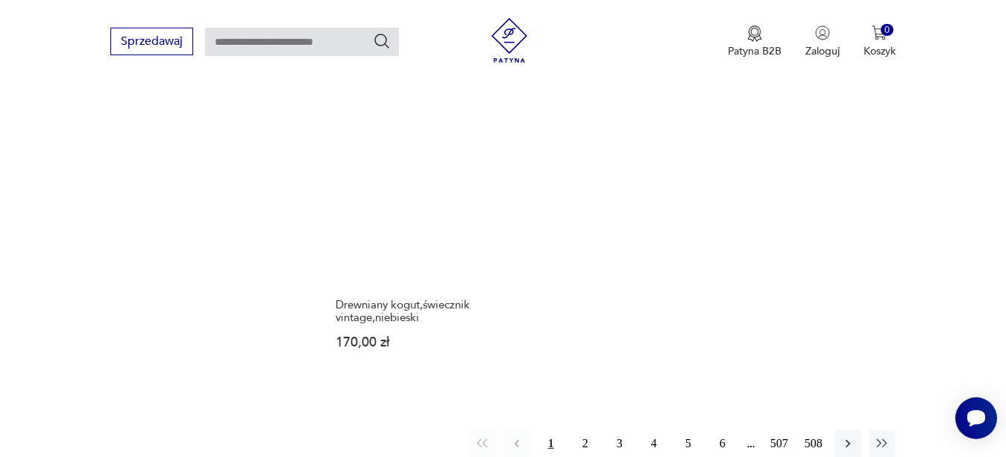
scroll to position [2257, 0]
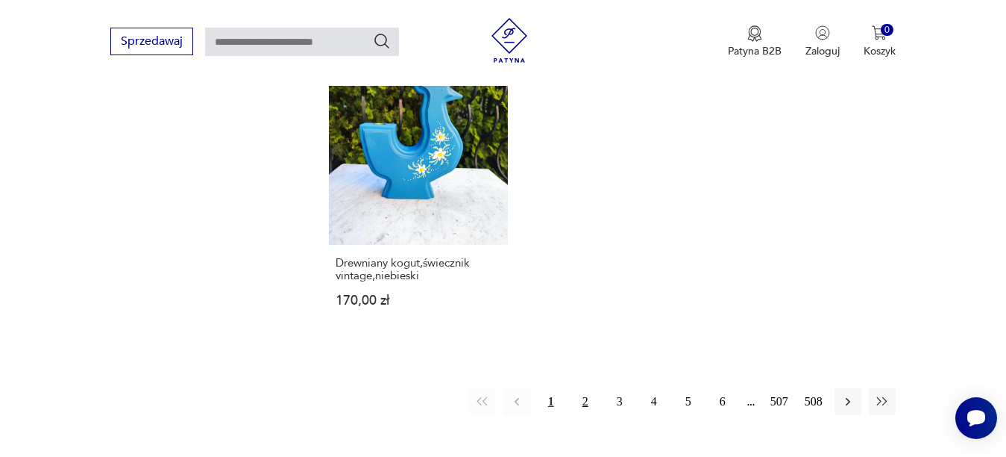
click at [588, 388] on button "2" at bounding box center [585, 401] width 27 height 27
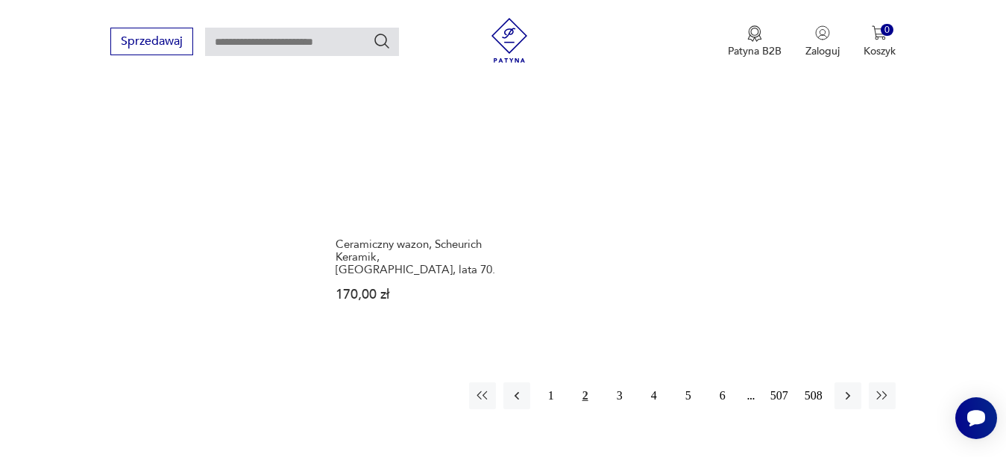
scroll to position [2165, 0]
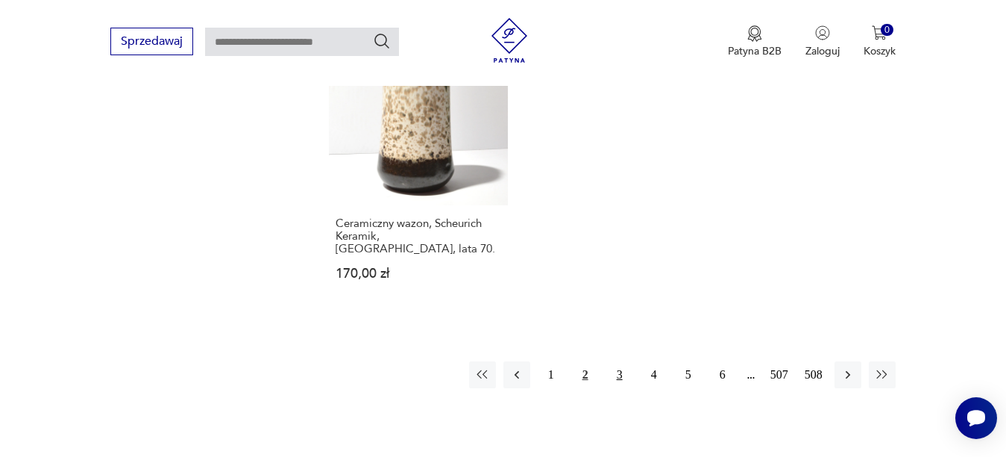
click at [620, 361] on button "3" at bounding box center [620, 374] width 27 height 27
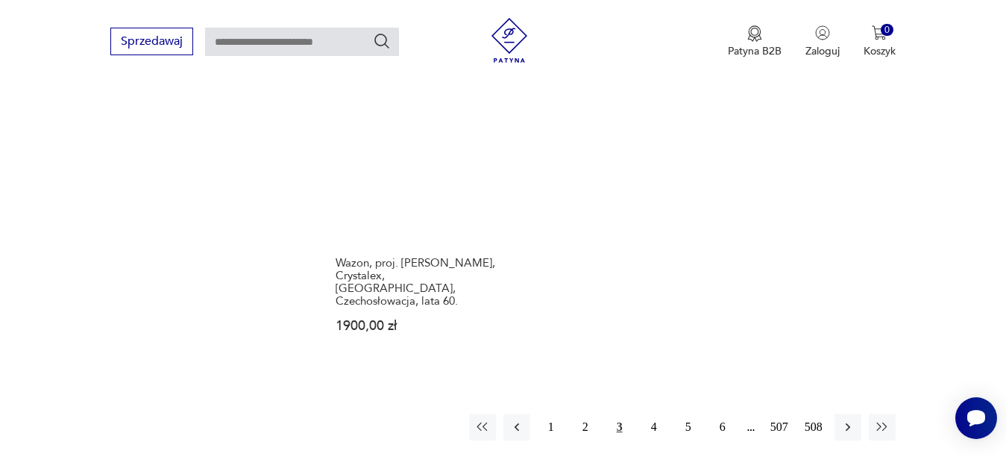
scroll to position [2144, 0]
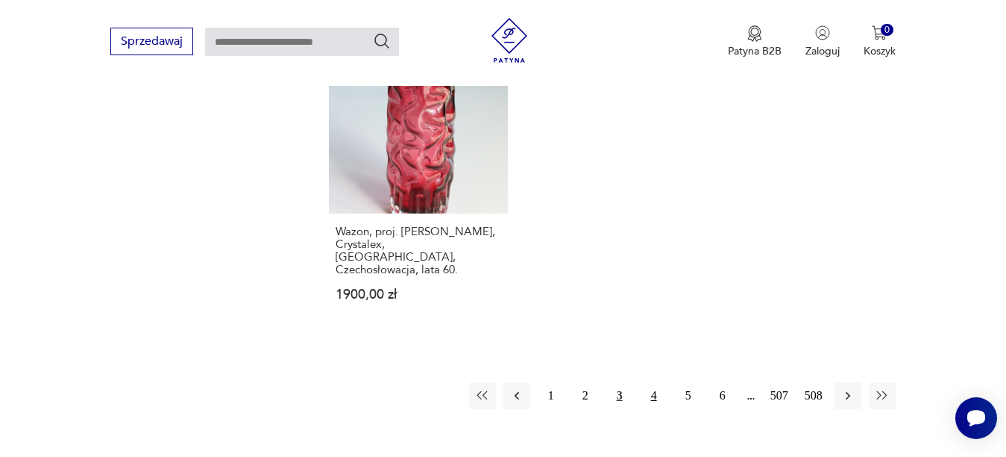
click at [650, 382] on button "4" at bounding box center [654, 395] width 27 height 27
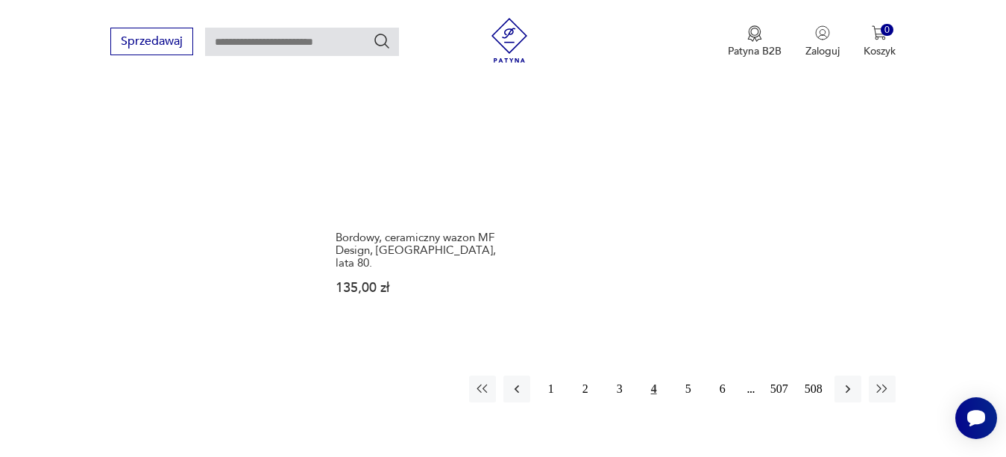
scroll to position [2225, 0]
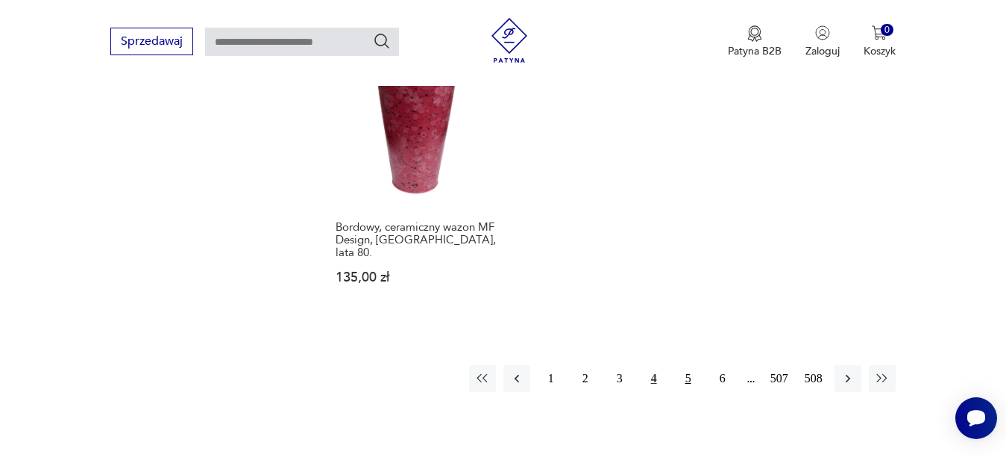
click at [692, 365] on button "5" at bounding box center [688, 378] width 27 height 27
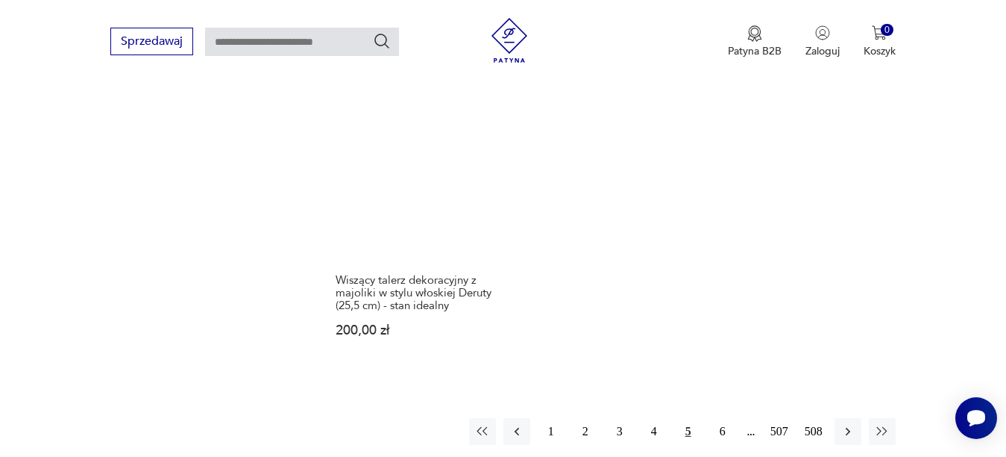
scroll to position [2187, 0]
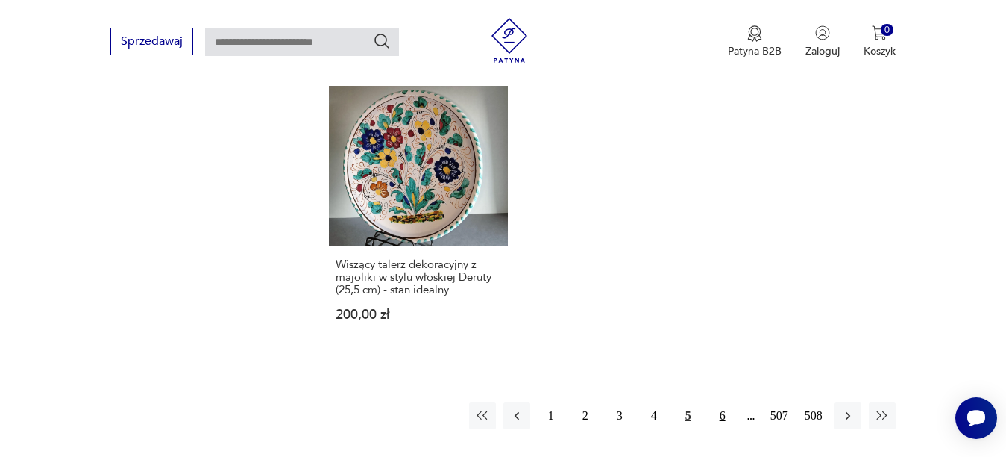
click at [726, 402] on button "6" at bounding box center [722, 415] width 27 height 27
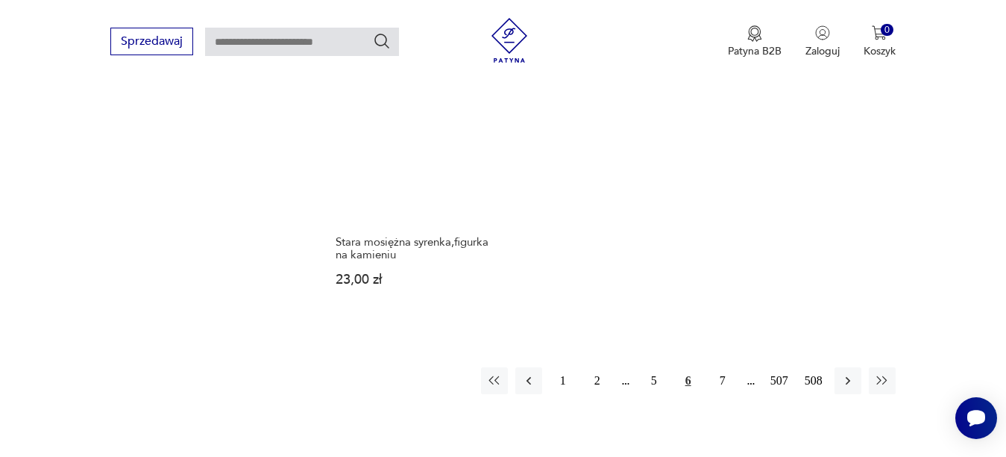
scroll to position [2263, 0]
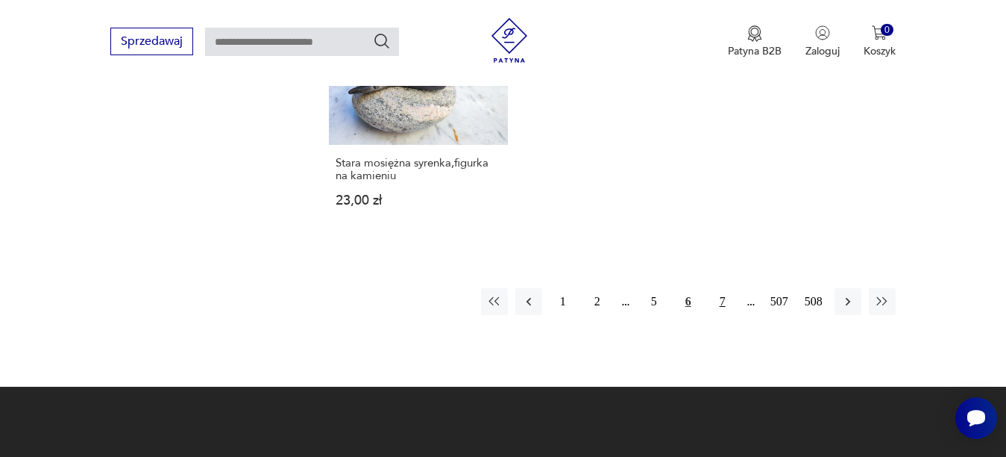
click at [720, 288] on button "7" at bounding box center [722, 301] width 27 height 27
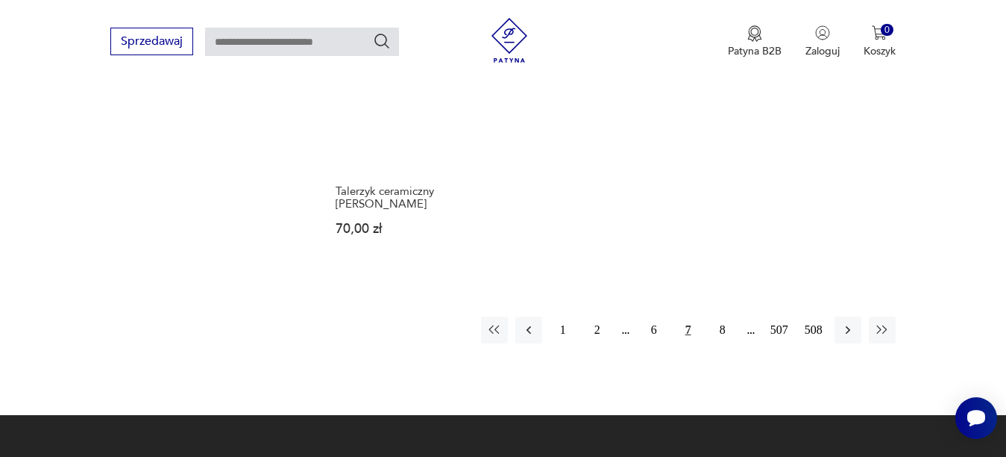
scroll to position [2213, 0]
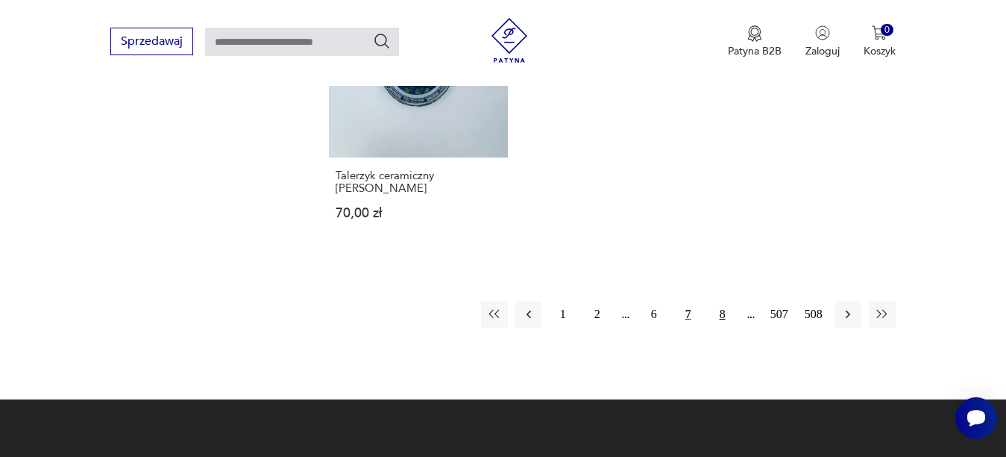
click at [722, 301] on button "8" at bounding box center [722, 314] width 27 height 27
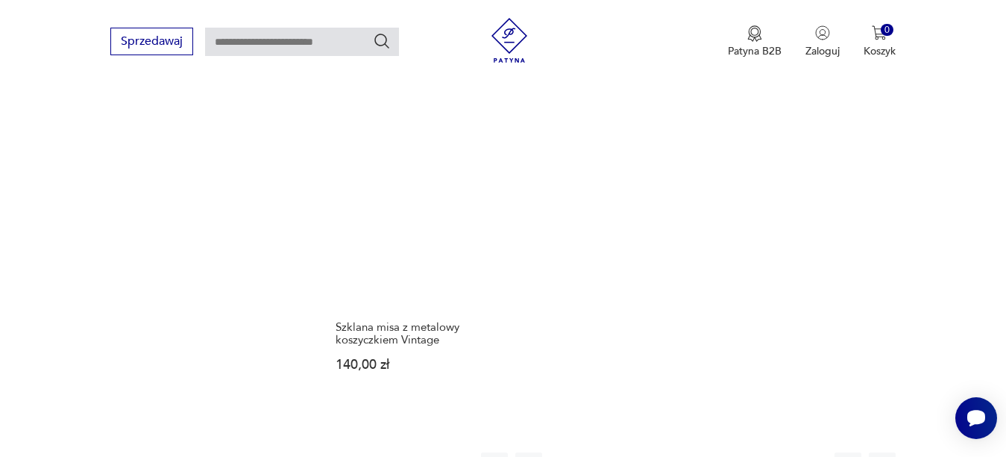
scroll to position [2114, 0]
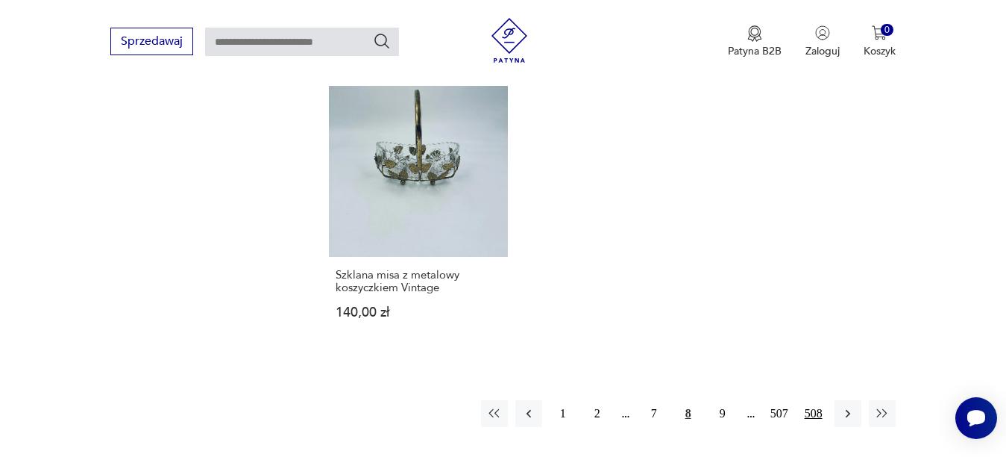
click at [813, 400] on button "508" at bounding box center [813, 413] width 27 height 27
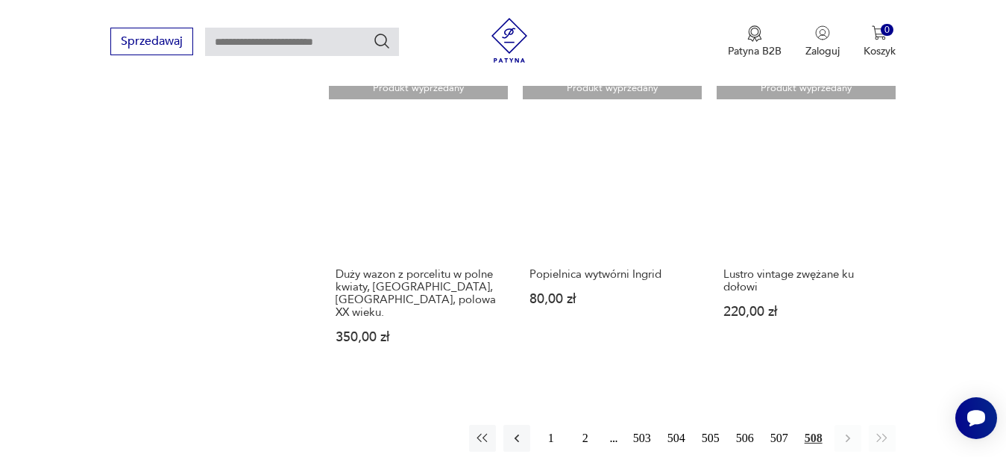
scroll to position [1852, 0]
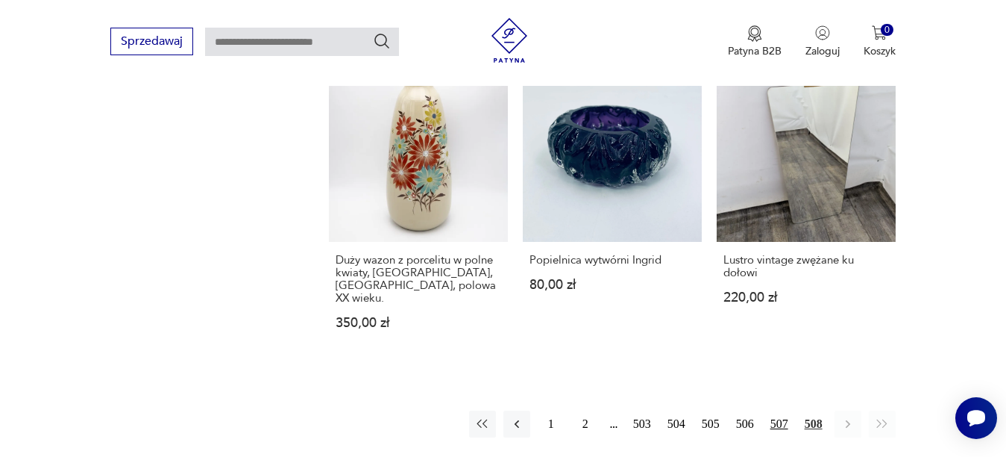
click at [779, 410] on button "507" at bounding box center [779, 423] width 27 height 27
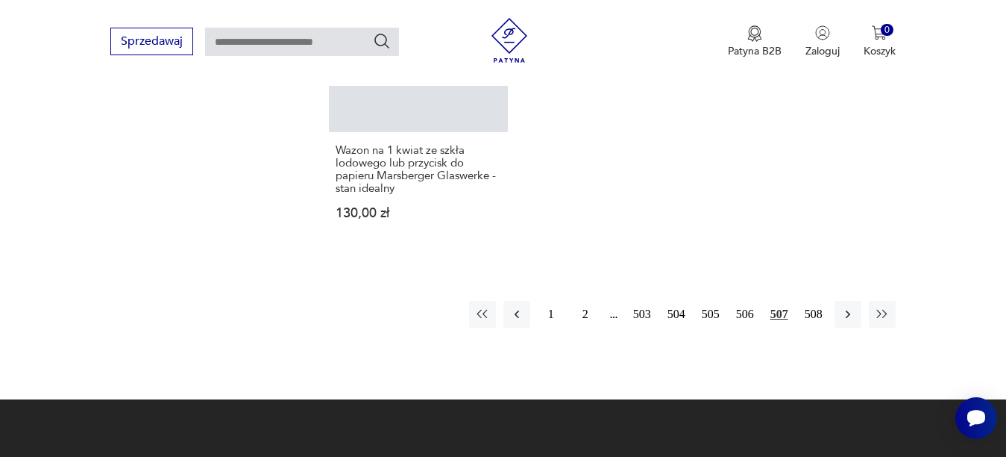
scroll to position [2343, 0]
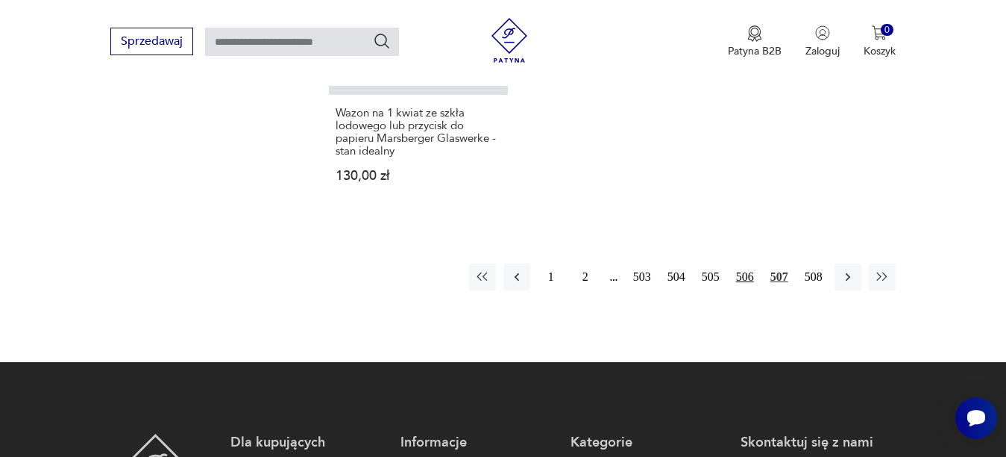
click at [742, 266] on button "506" at bounding box center [745, 276] width 27 height 27
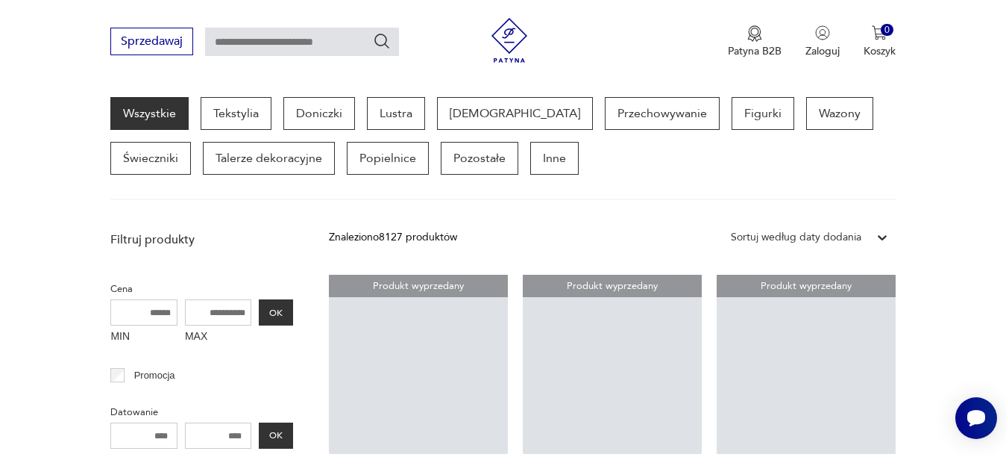
scroll to position [1165, 0]
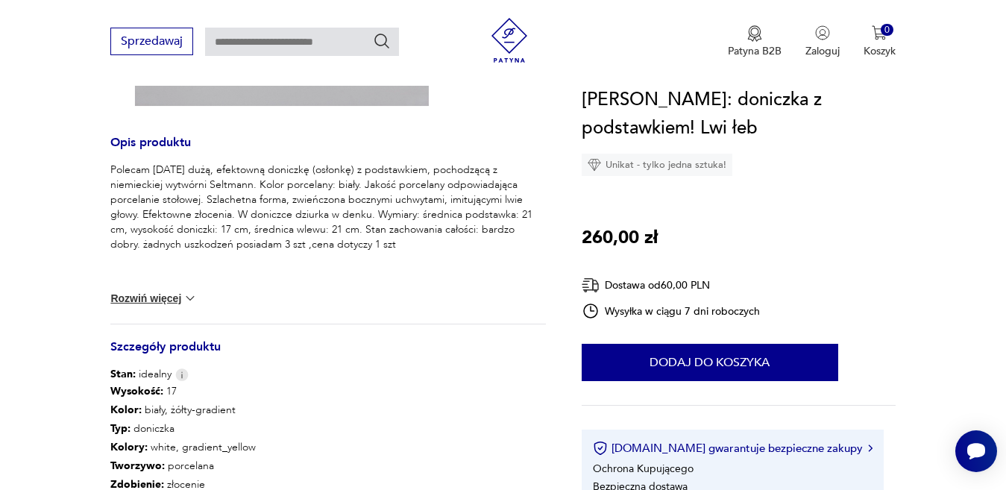
scroll to position [597, 0]
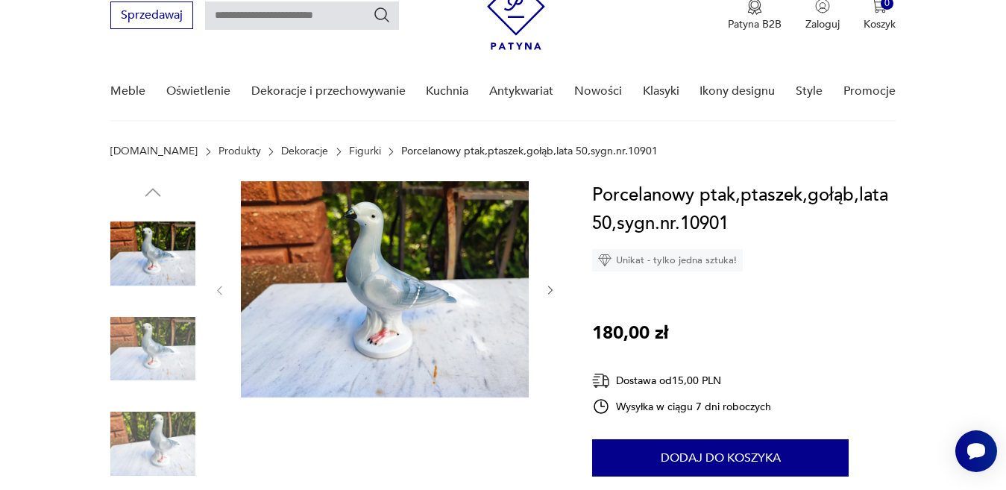
scroll to position [75, 0]
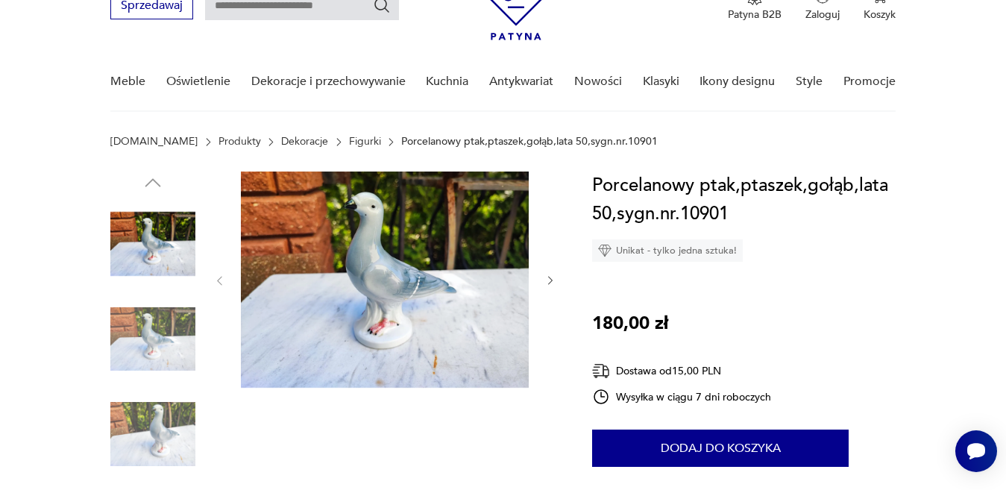
click at [547, 282] on icon "button" at bounding box center [551, 281] width 13 height 13
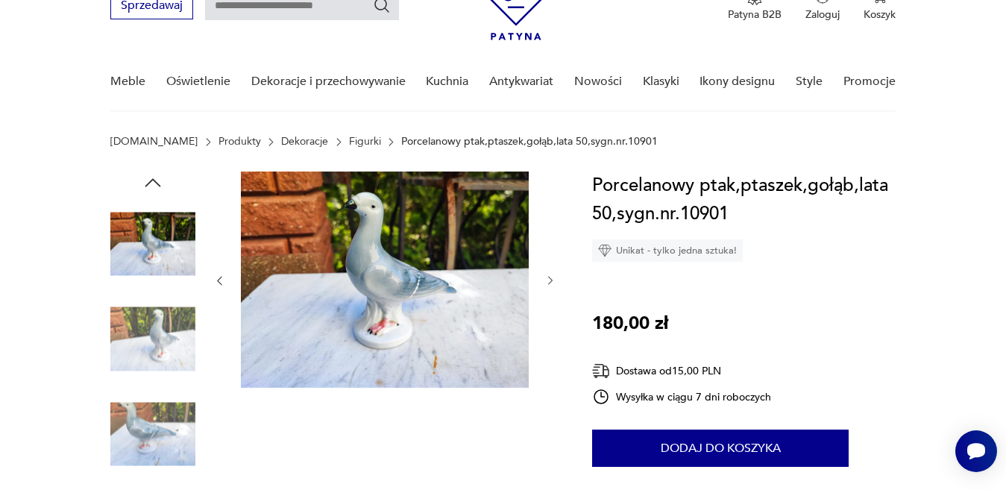
click at [547, 285] on icon "button" at bounding box center [551, 281] width 13 height 13
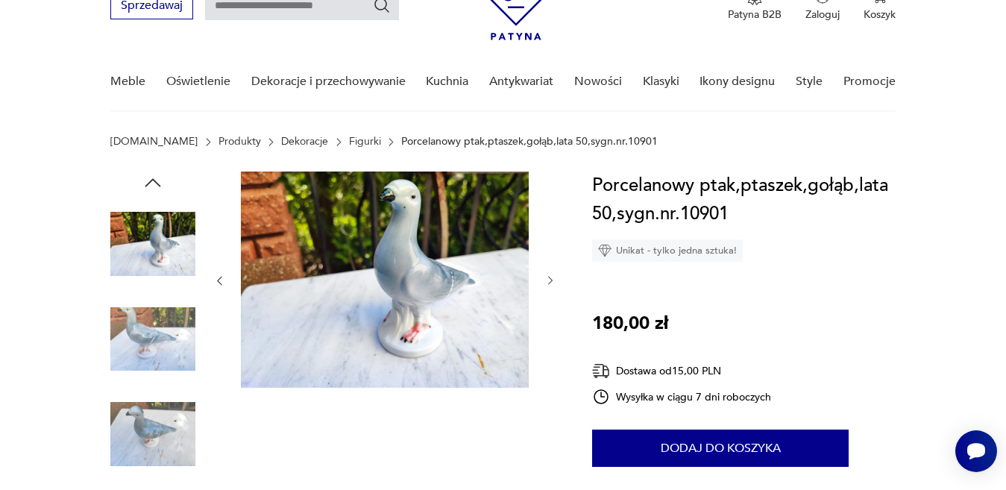
click at [547, 285] on icon "button" at bounding box center [551, 281] width 13 height 13
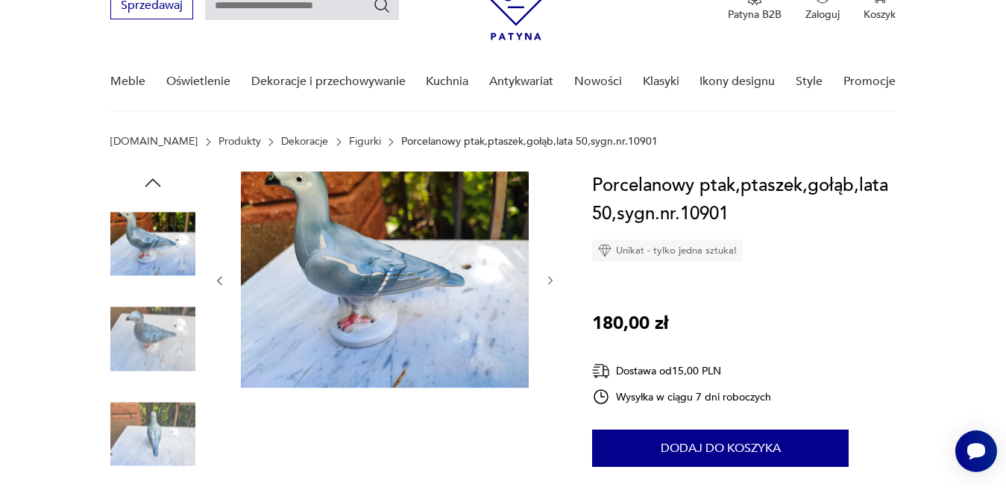
click at [547, 285] on icon "button" at bounding box center [551, 281] width 13 height 13
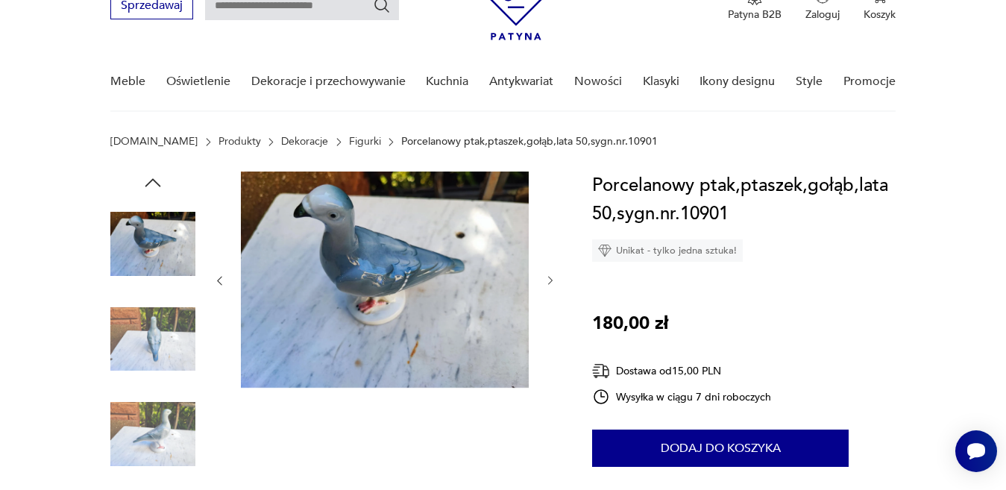
click at [547, 285] on icon "button" at bounding box center [551, 281] width 13 height 13
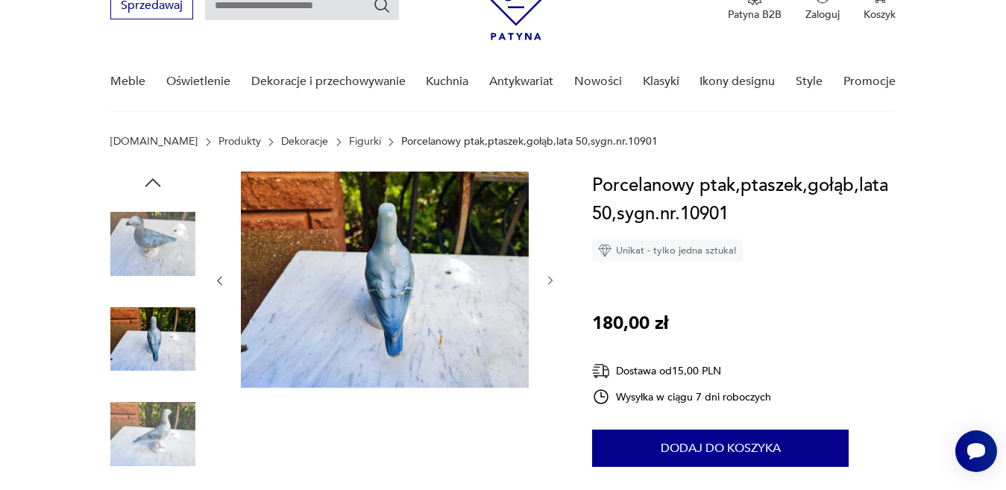
click at [547, 285] on icon "button" at bounding box center [551, 281] width 13 height 13
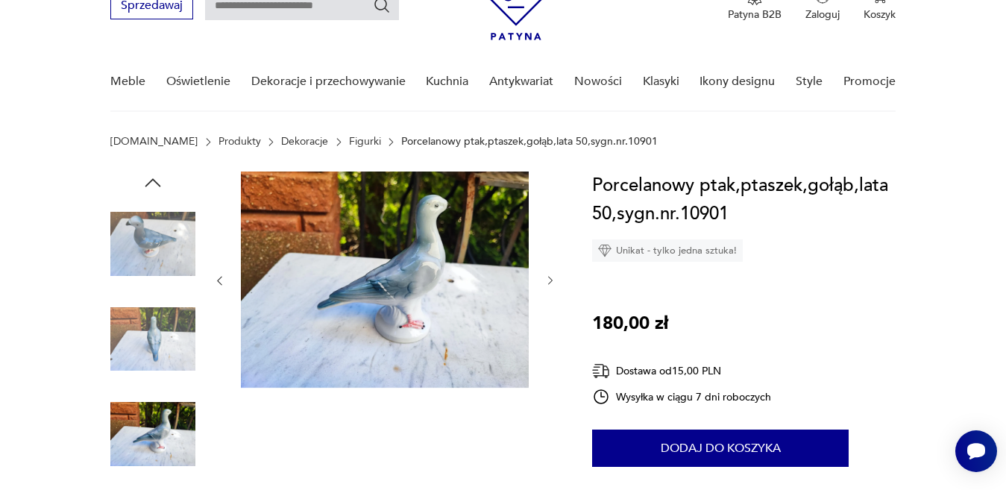
click at [547, 285] on icon "button" at bounding box center [551, 281] width 13 height 13
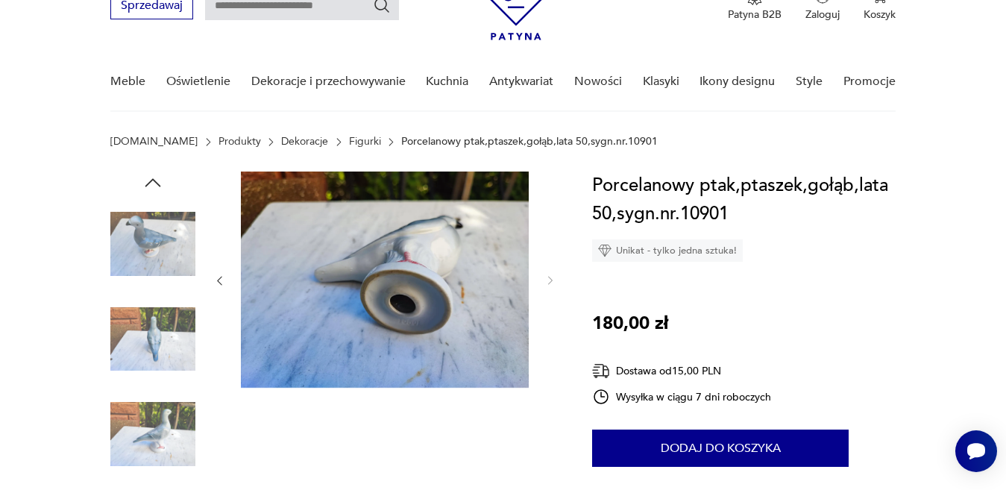
click at [547, 285] on icon "button" at bounding box center [551, 281] width 13 height 13
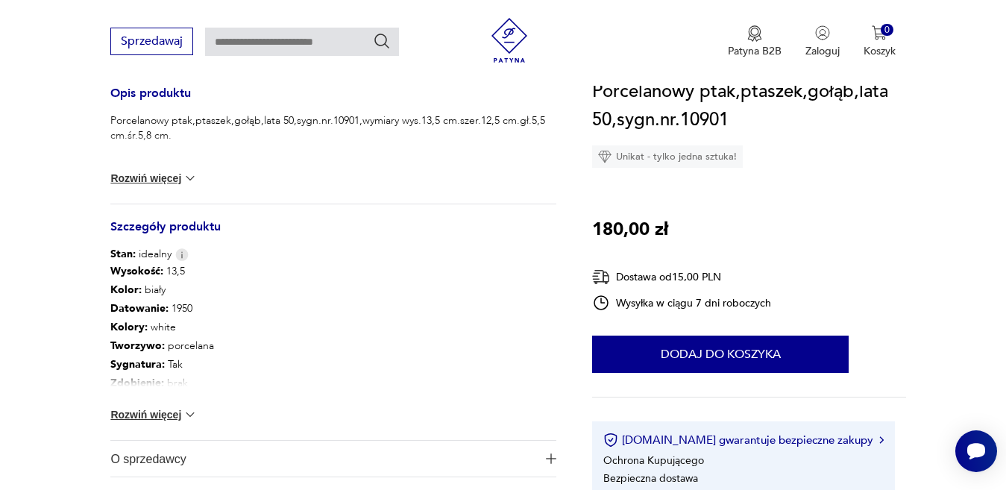
scroll to position [625, 0]
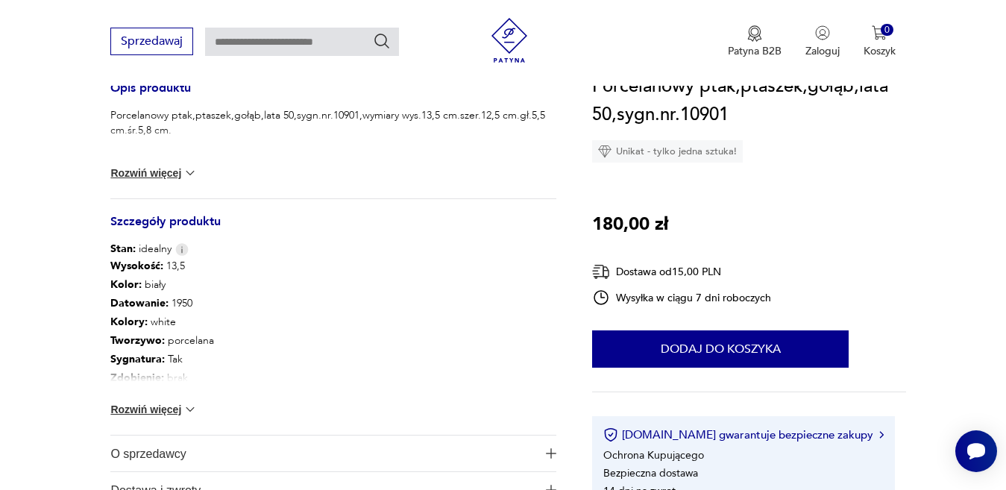
click at [180, 409] on button "Rozwiń więcej" at bounding box center [153, 409] width 87 height 15
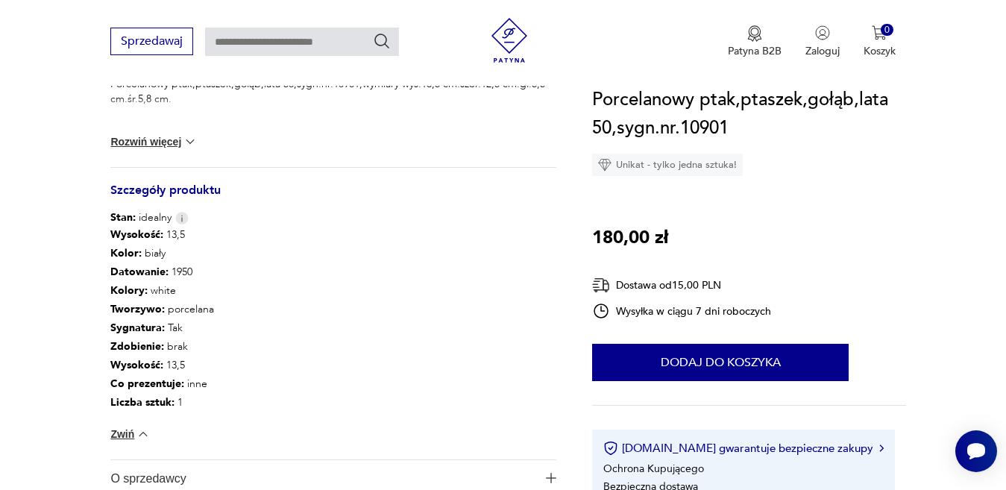
scroll to position [774, 0]
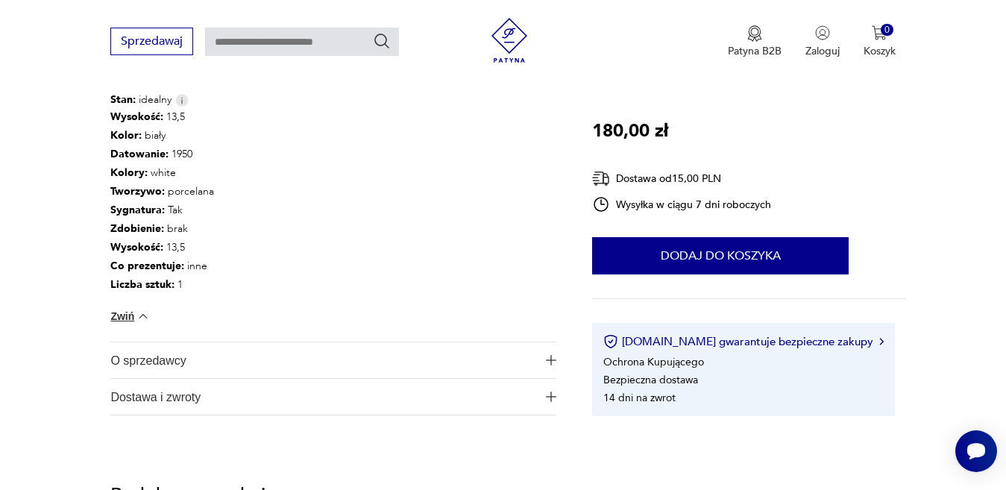
click at [557, 359] on span "button" at bounding box center [550, 360] width 11 height 10
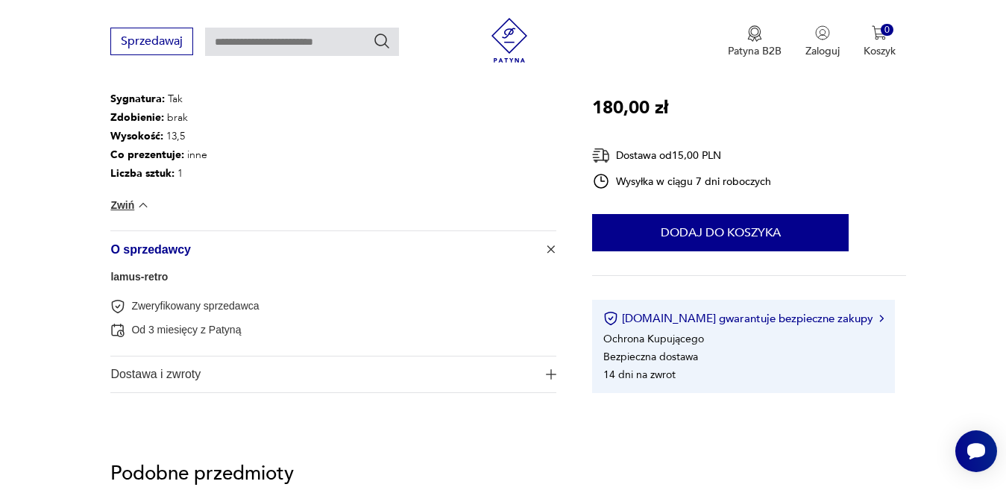
scroll to position [924, 0]
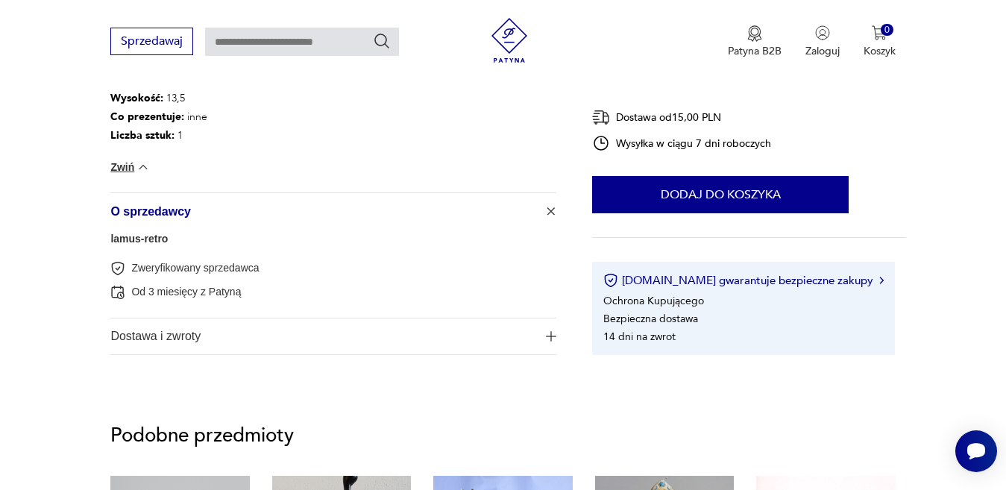
click at [140, 238] on link "lamus-retro" at bounding box center [138, 239] width 57 height 12
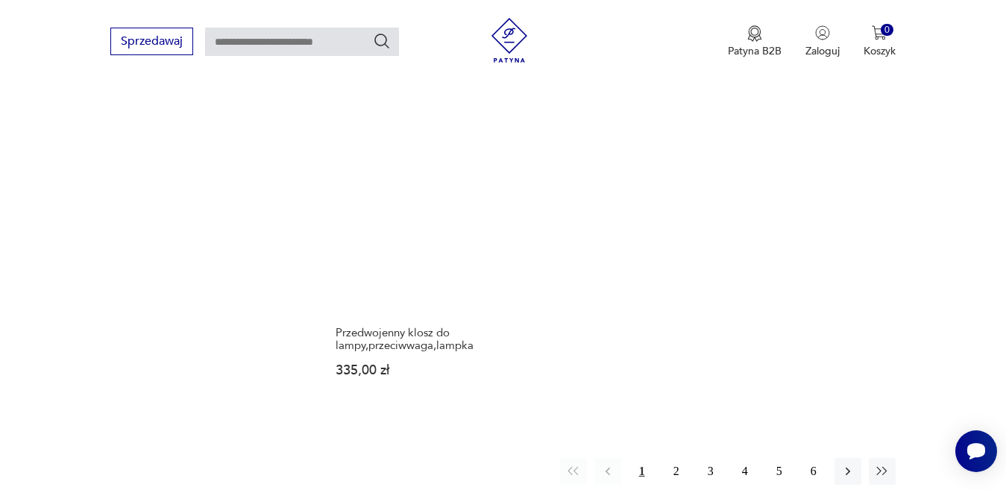
scroll to position [2006, 0]
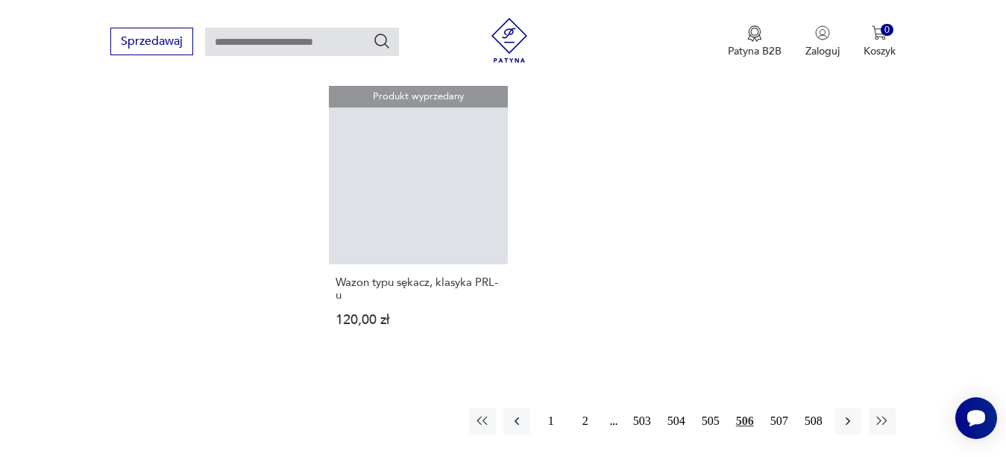
scroll to position [2214, 0]
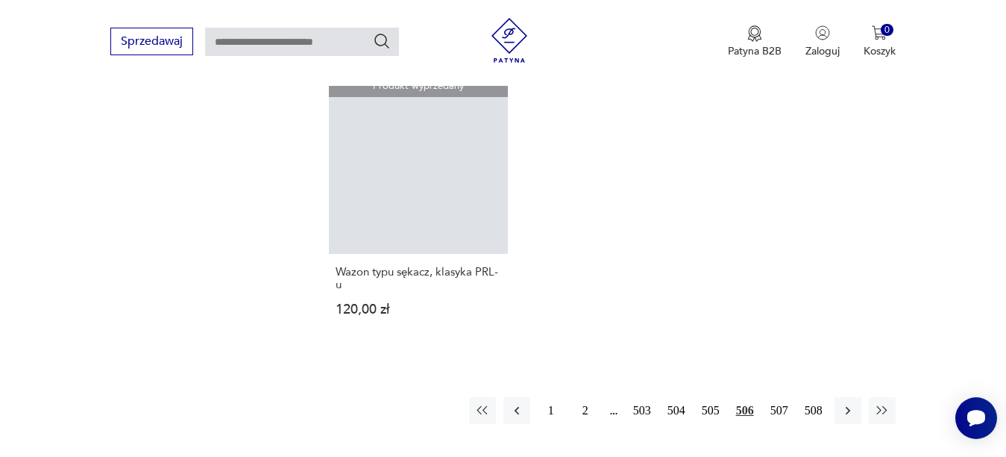
drag, startPoint x: 710, startPoint y: 346, endPoint x: 727, endPoint y: 347, distance: 16.4
click at [712, 397] on button "505" at bounding box center [711, 410] width 27 height 27
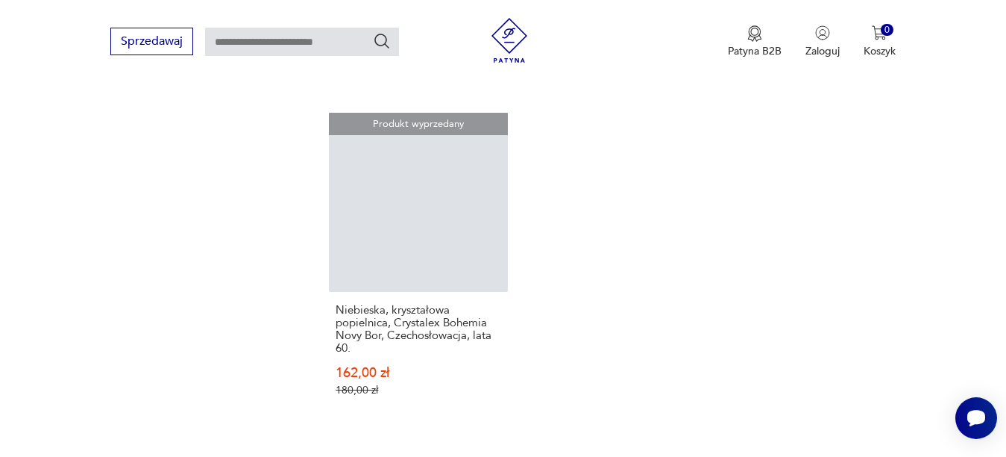
scroll to position [2388, 0]
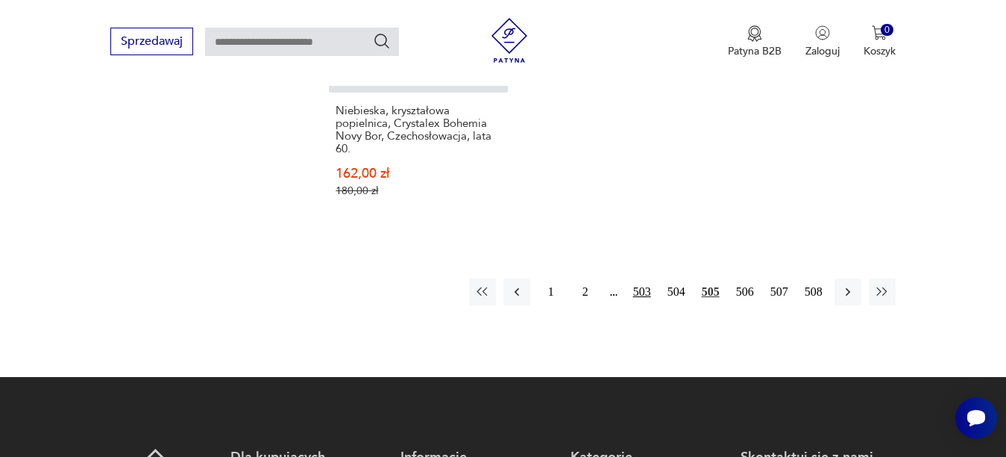
click at [649, 278] on button "503" at bounding box center [642, 291] width 27 height 27
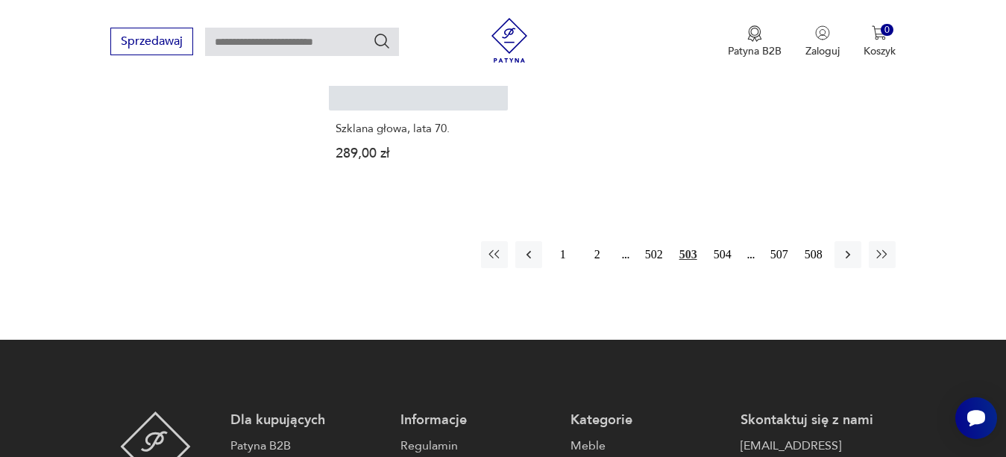
scroll to position [2297, 0]
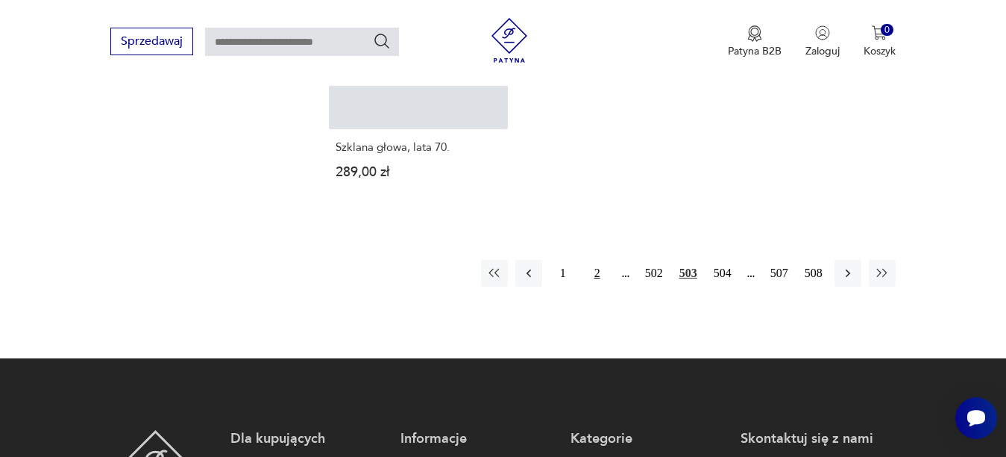
click at [595, 260] on button "2" at bounding box center [597, 273] width 27 height 27
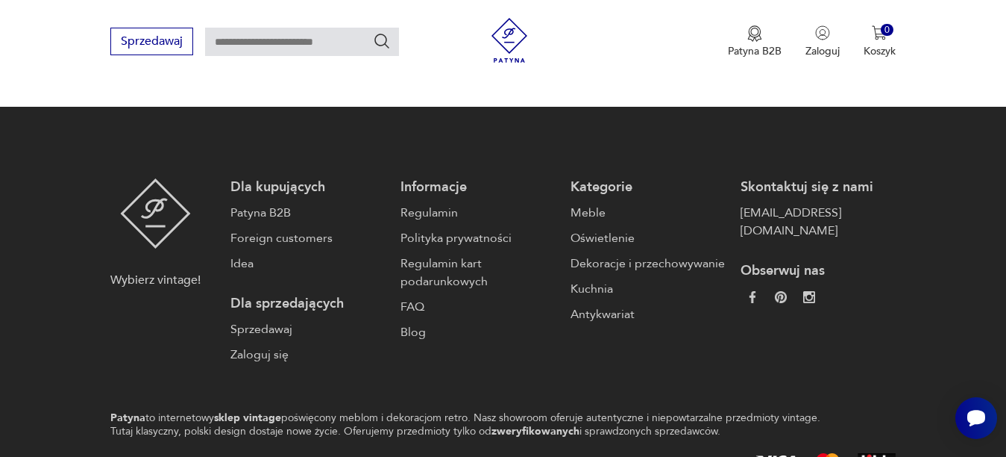
scroll to position [2503, 0]
